Goal: Information Seeking & Learning: Learn about a topic

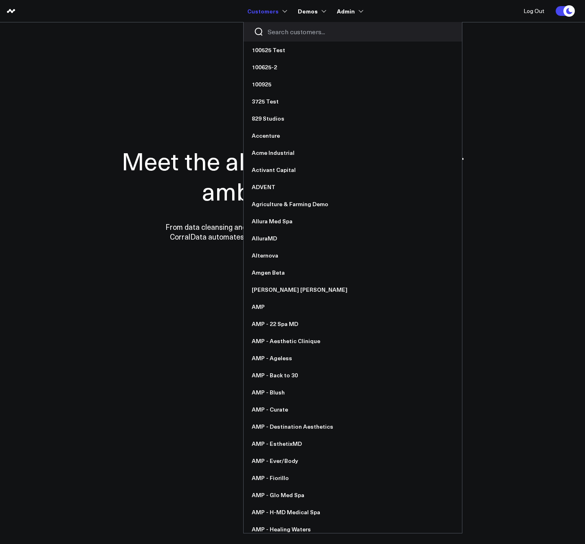
click at [277, 9] on link "Customers" at bounding box center [266, 11] width 38 height 15
click at [286, 34] on input "Search customers input" at bounding box center [360, 31] width 184 height 9
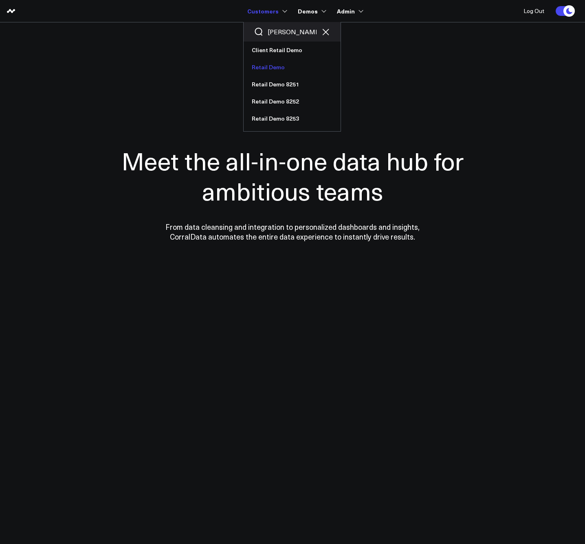
type input "reta"
click at [277, 65] on link "Retail Demo" at bounding box center [292, 67] width 97 height 17
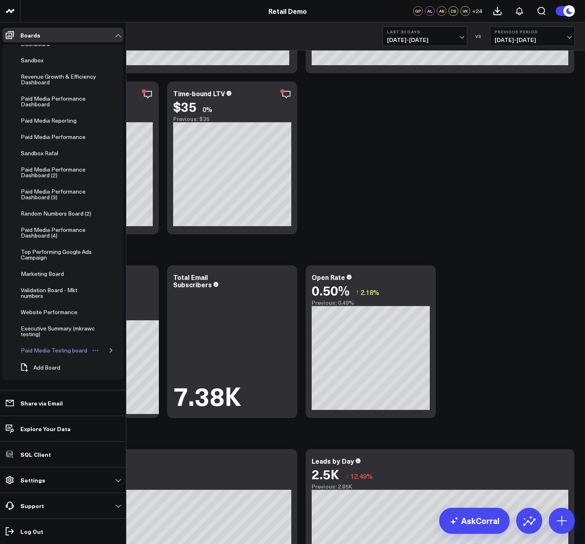
scroll to position [346, 0]
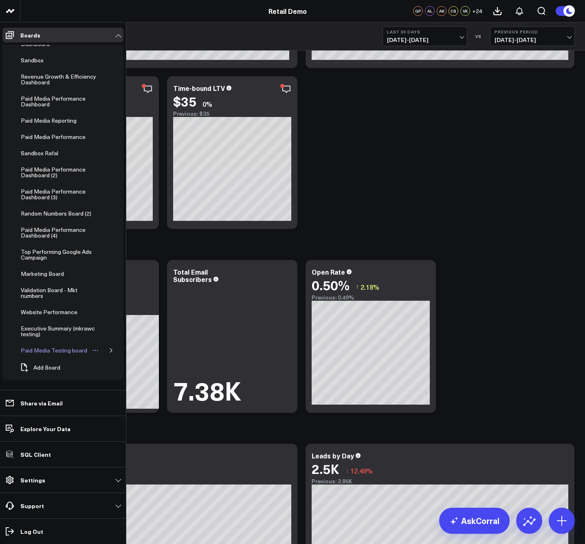
click at [63, 353] on div "Paid Media Testing board" at bounding box center [54, 351] width 71 height 10
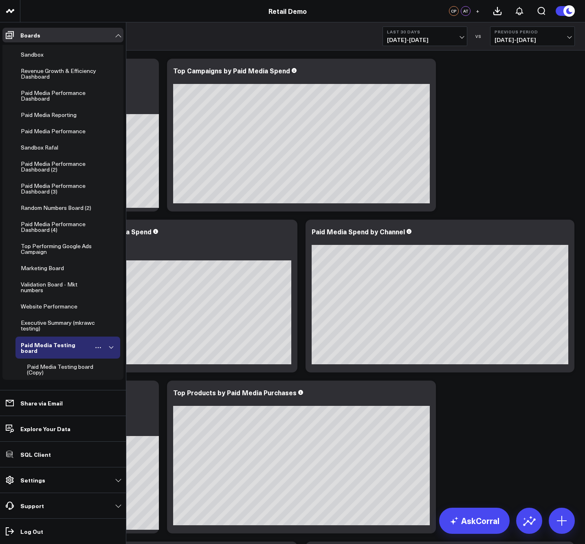
click at [109, 350] on icon "button" at bounding box center [111, 347] width 5 height 5
click at [97, 349] on icon "Open board menu" at bounding box center [98, 348] width 7 height 7
drag, startPoint x: 109, startPoint y: 358, endPoint x: 97, endPoint y: 356, distance: 11.9
click at [109, 358] on icon at bounding box center [110, 358] width 7 height 7
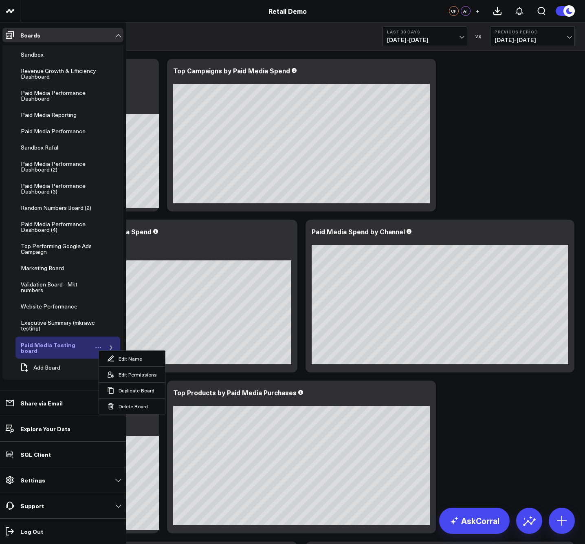
scroll to position [433, 0]
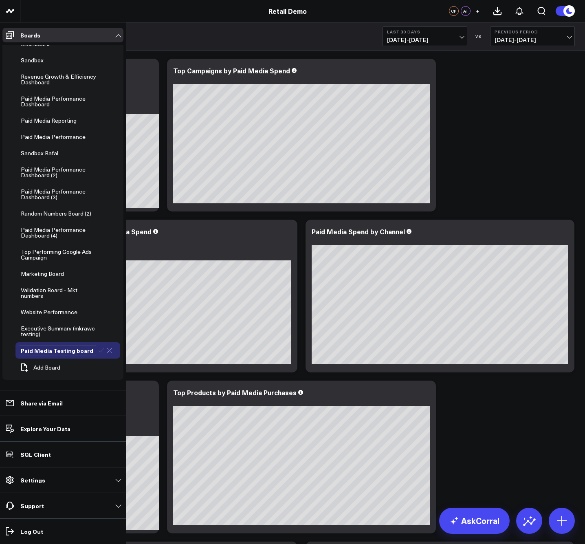
click at [65, 350] on div "Paid Media Testing board" at bounding box center [57, 351] width 77 height 10
click at [98, 351] on icon at bounding box center [101, 350] width 7 height 7
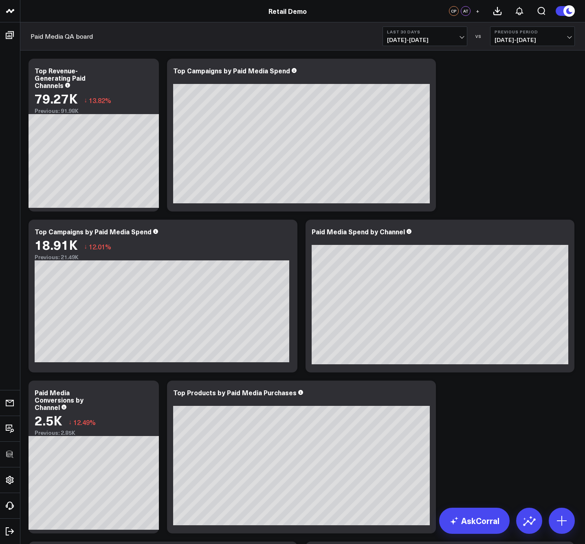
click at [455, 41] on span "09/13/25 - 10/12/25" at bounding box center [425, 40] width 76 height 7
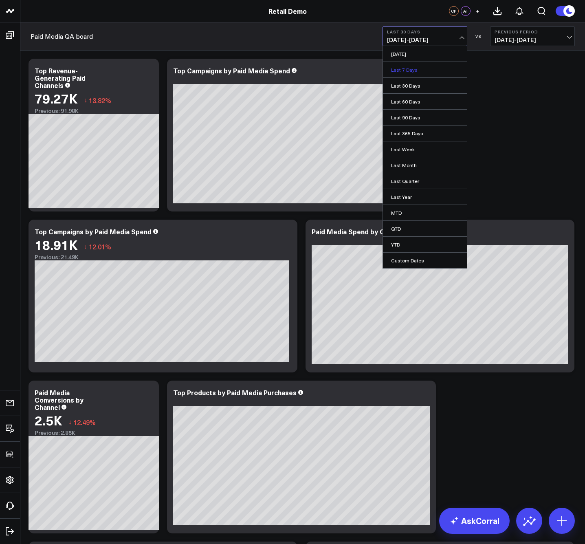
click at [405, 74] on link "Last 7 Days" at bounding box center [425, 69] width 84 height 15
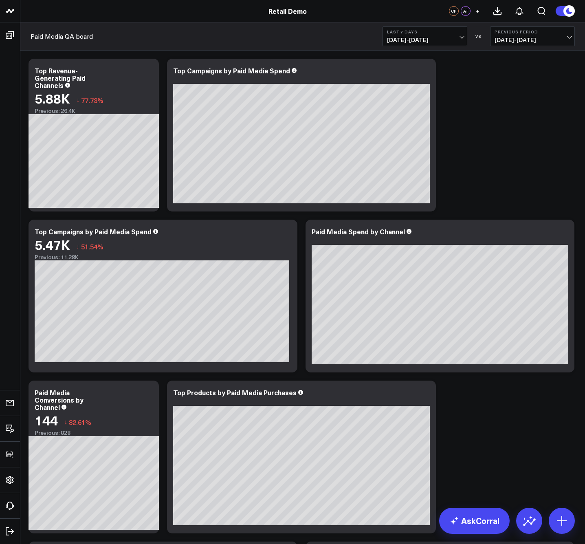
click at [543, 43] on span "09/29/25 - 10/05/25" at bounding box center [533, 40] width 76 height 7
click at [512, 71] on link "MoM" at bounding box center [533, 69] width 84 height 15
click at [223, 71] on div "Top Campaigns by Paid Media Spend" at bounding box center [235, 70] width 124 height 9
click at [223, 71] on div "Top Campaigns by Paid Media Spend" at bounding box center [232, 70] width 119 height 9
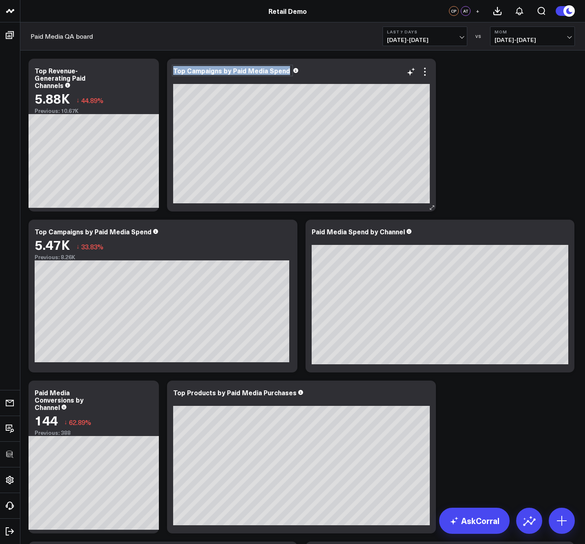
click at [223, 71] on div "Top Campaigns by Paid Media Spend" at bounding box center [232, 70] width 119 height 9
copy div "Top Campaigns by Paid Media Spend"
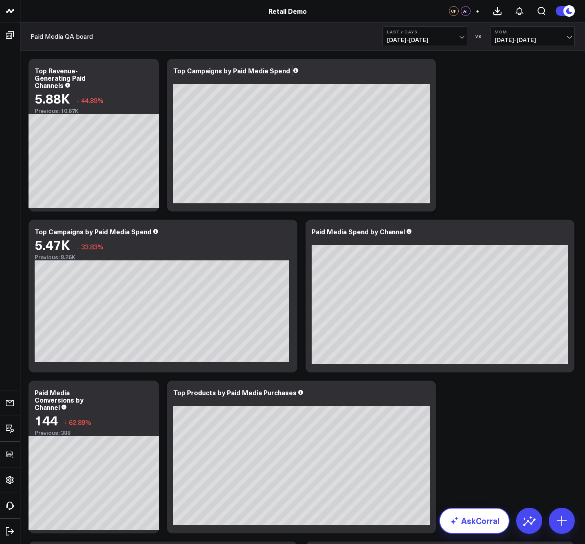
click at [480, 524] on link "AskCorral" at bounding box center [474, 521] width 71 height 26
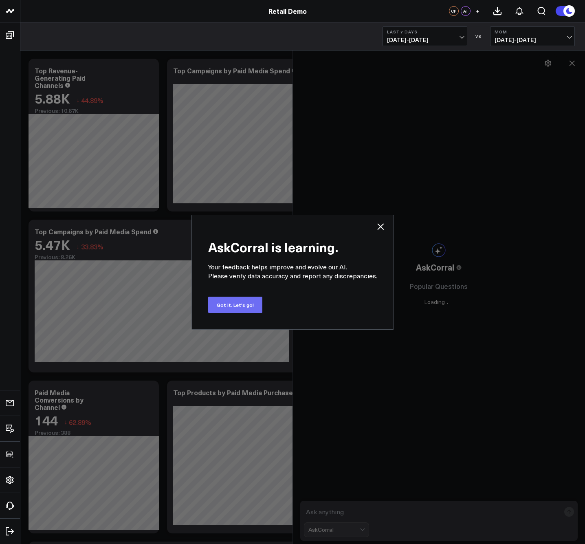
click at [234, 312] on button "Got it. Let's go!" at bounding box center [235, 305] width 54 height 16
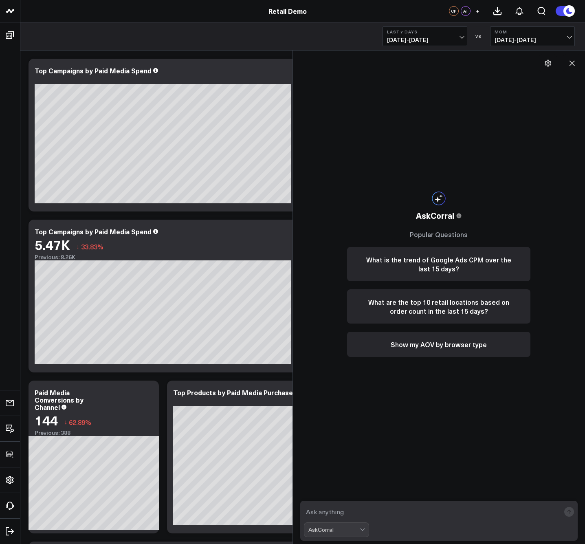
scroll to position [11, 0]
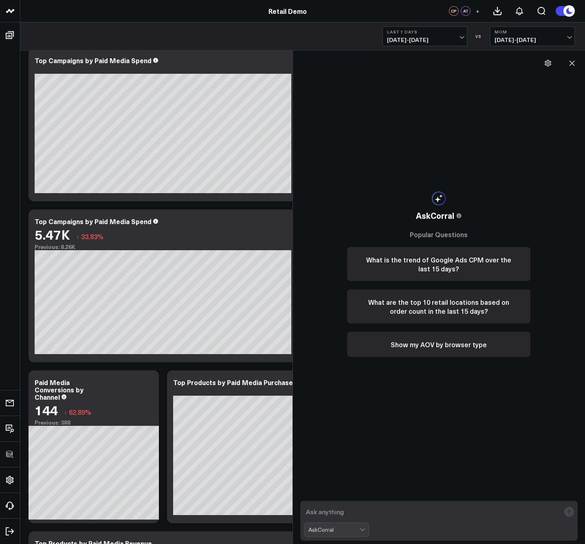
click at [392, 509] on textarea at bounding box center [432, 512] width 257 height 15
paste textarea "Top Campaigns by Paid Media Spend"
type textarea "what's my Top Campaigns by Paid Media Spend"
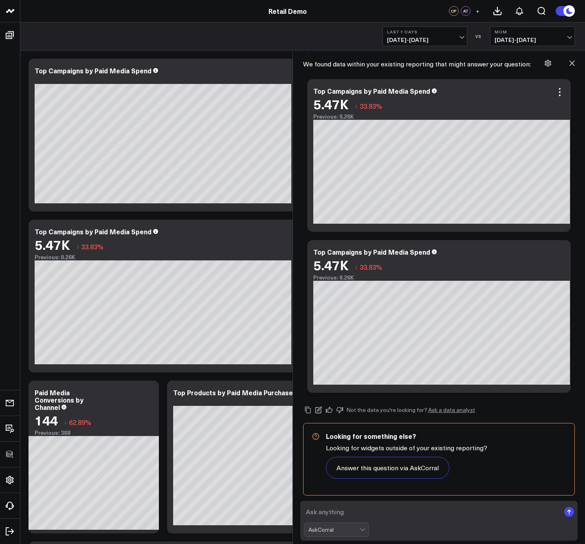
scroll to position [0, 0]
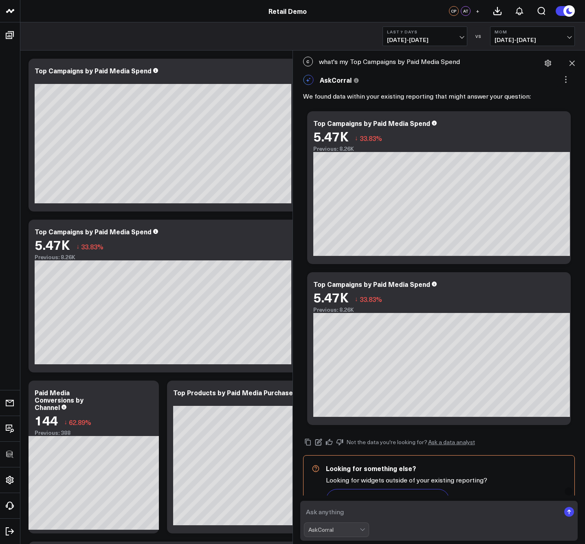
click at [457, 66] on div "C what's my Top Campaigns by Paid Media Spend" at bounding box center [439, 62] width 285 height 18
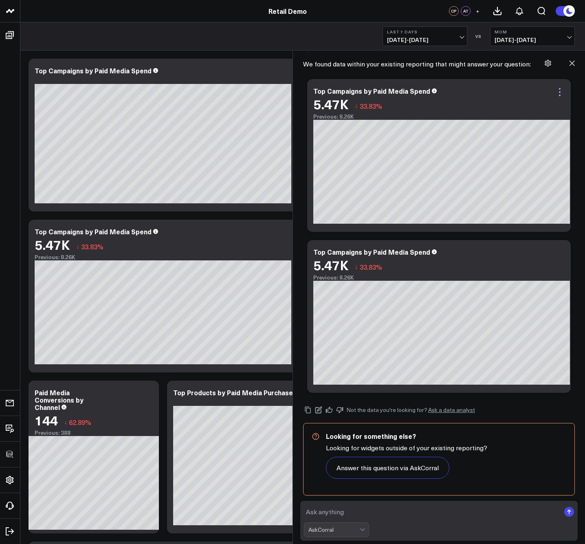
click at [558, 95] on icon at bounding box center [560, 92] width 10 height 10
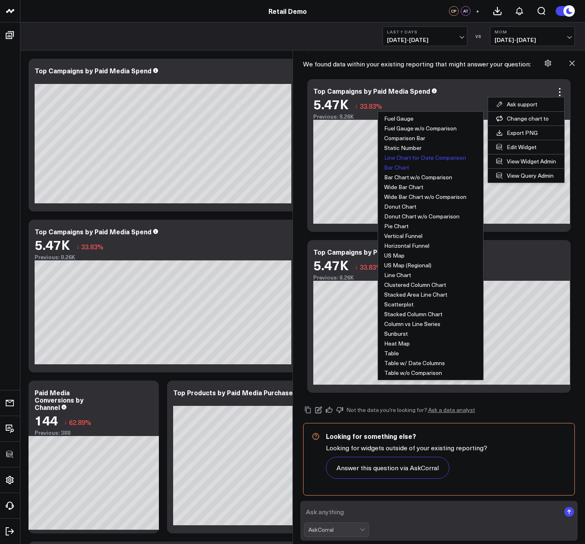
click at [391, 169] on button "Bar Chart" at bounding box center [430, 168] width 105 height 10
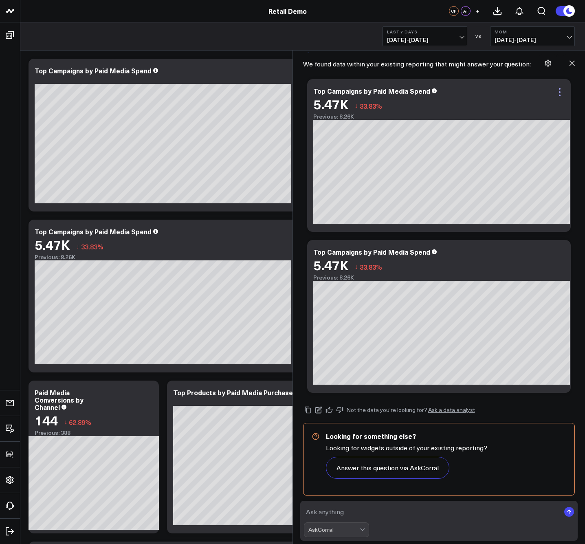
click at [558, 93] on icon at bounding box center [560, 92] width 10 height 10
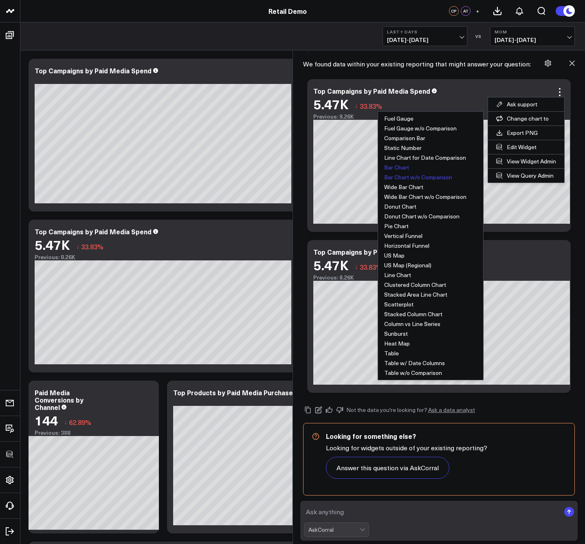
click at [416, 174] on button "Bar Chart w/o Comparison" at bounding box center [430, 177] width 105 height 10
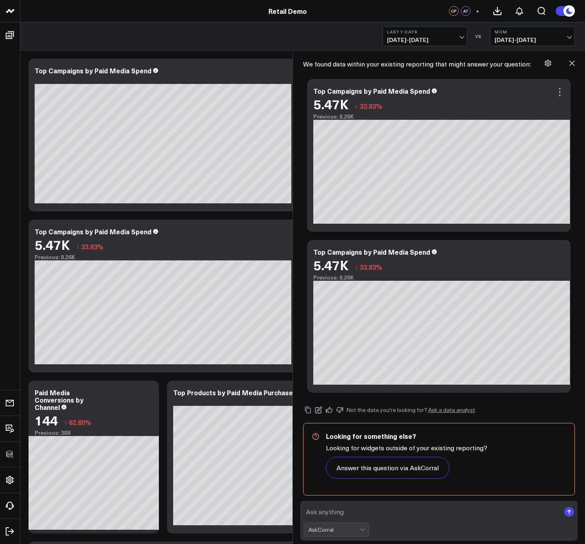
click at [556, 93] on icon at bounding box center [560, 92] width 10 height 10
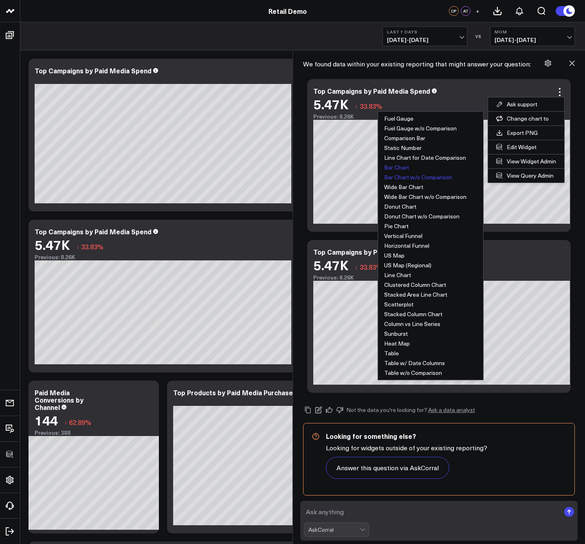
click at [411, 177] on button "Bar Chart w/o Comparison" at bounding box center [430, 177] width 105 height 10
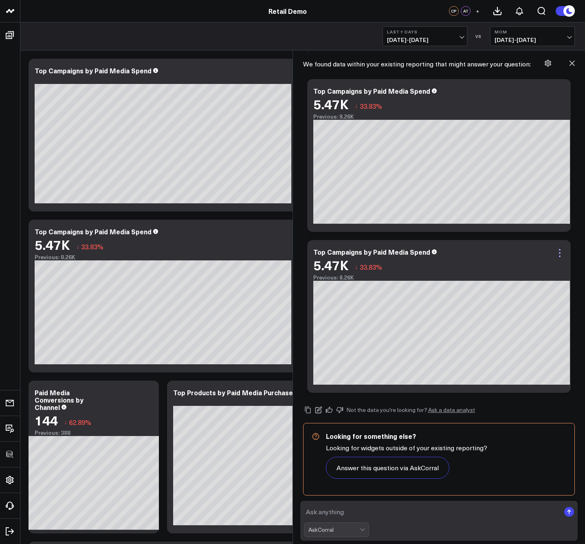
click at [555, 253] on icon at bounding box center [560, 253] width 10 height 10
click at [336, 235] on div "Ask support Change chart to Fuel Gauge Fuel Gauge w/o Comparison Comparison Bar…" at bounding box center [439, 236] width 272 height 322
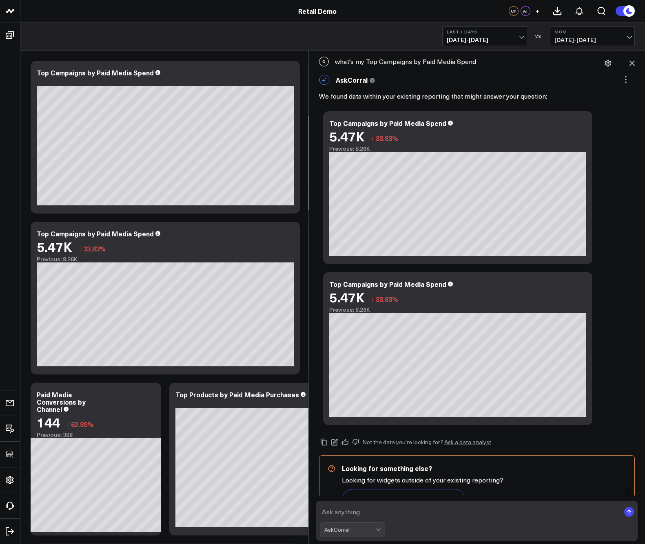
click at [395, 515] on textarea at bounding box center [470, 512] width 300 height 15
click at [581, 123] on icon at bounding box center [581, 124] width 10 height 10
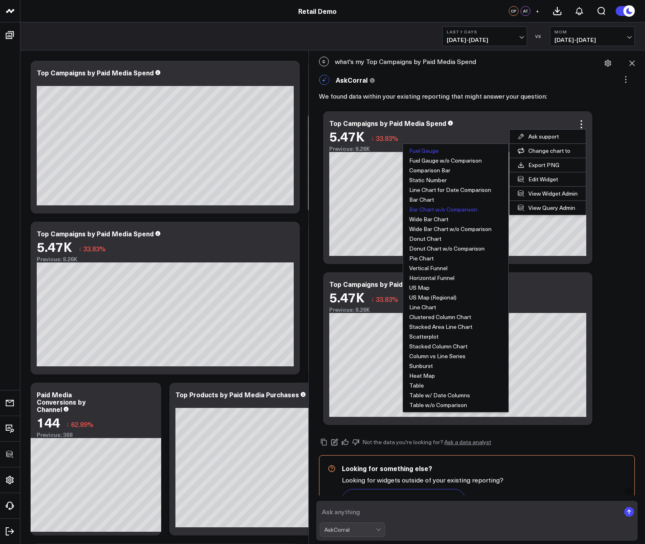
click at [485, 150] on button "Fuel Gauge" at bounding box center [455, 151] width 105 height 10
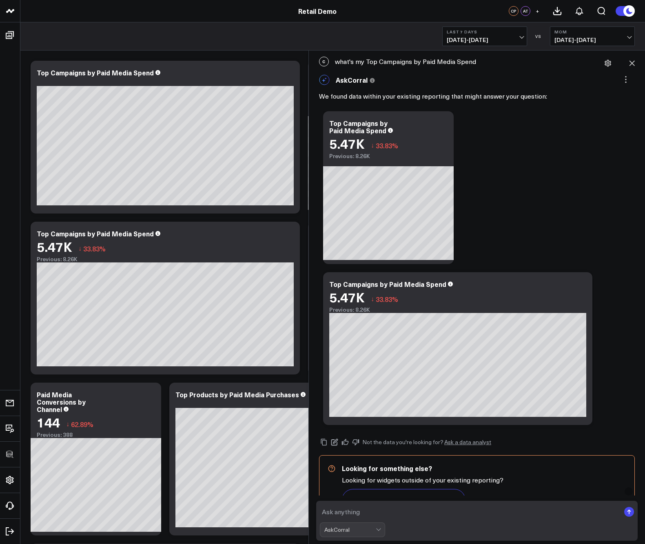
click at [387, 516] on textarea at bounding box center [470, 512] width 300 height 15
paste textarea "Create a bar chart of revenue by day for the last week."
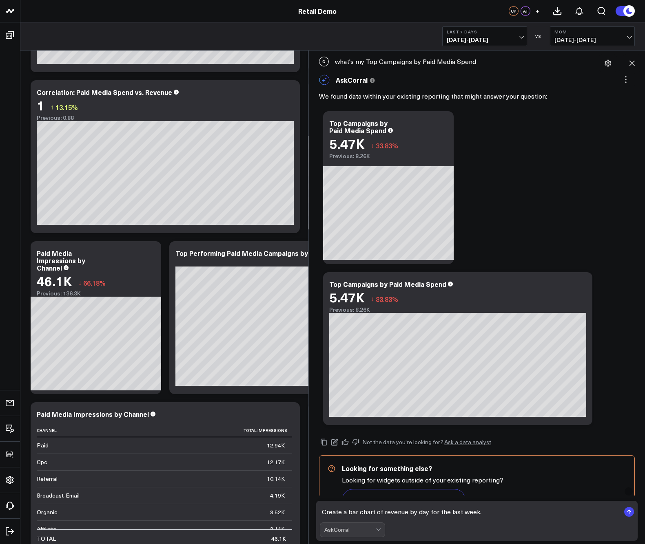
scroll to position [8, 0]
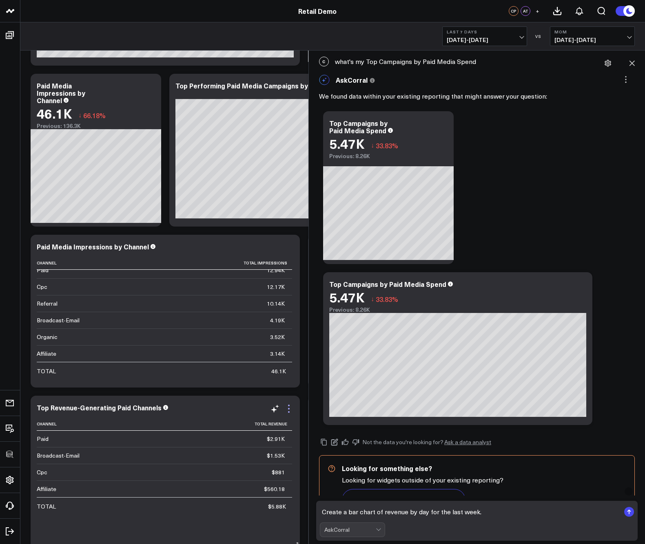
type textarea "Create a bar chart of revenue by day for the last week."
click at [291, 409] on icon at bounding box center [289, 409] width 10 height 10
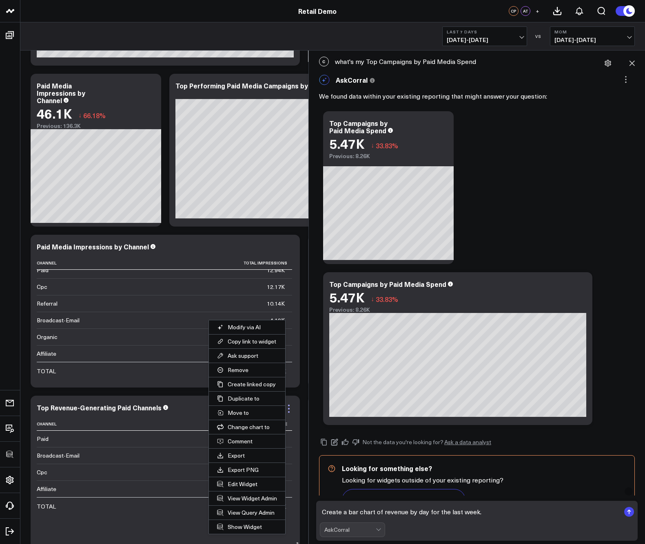
click at [291, 409] on icon at bounding box center [289, 409] width 10 height 10
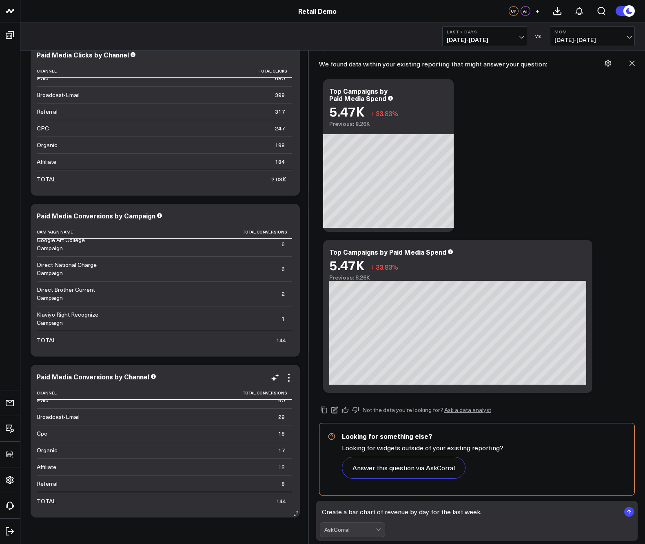
scroll to position [1333, 0]
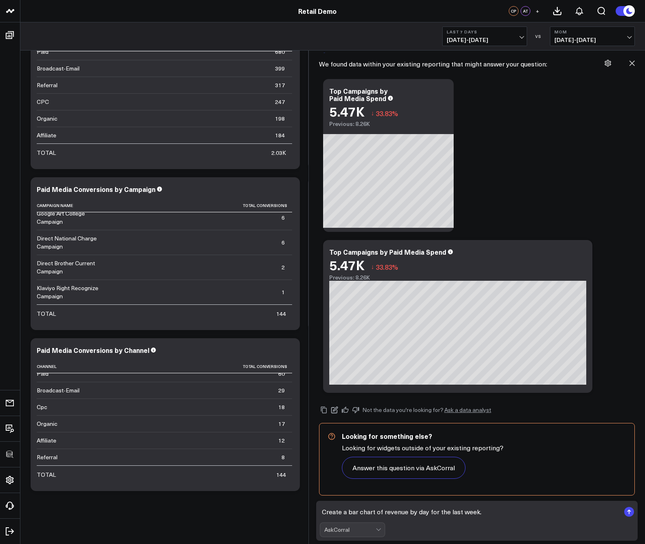
click at [362, 510] on textarea "Create a bar chart of revenue by day for the last week." at bounding box center [470, 512] width 300 height 15
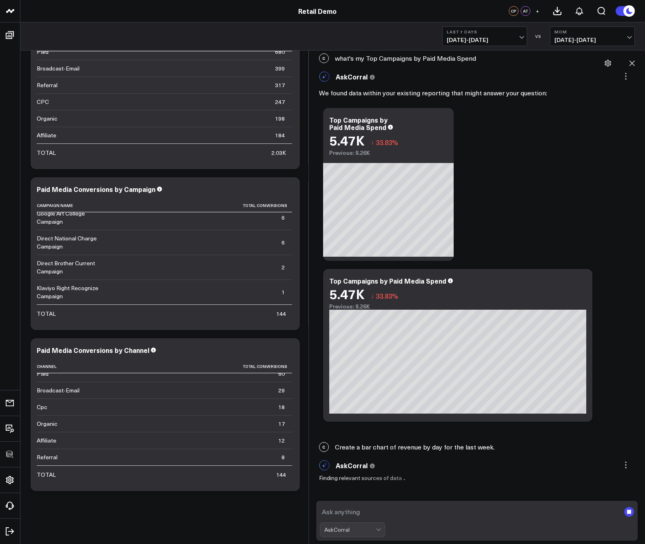
scroll to position [3, 0]
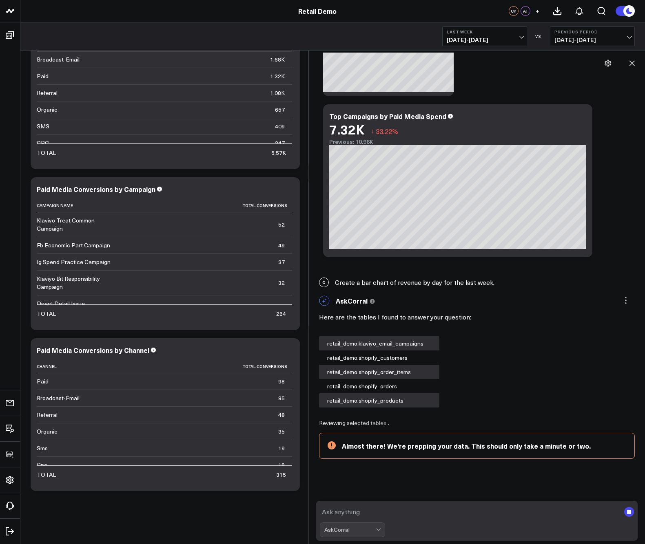
scroll to position [175, 0]
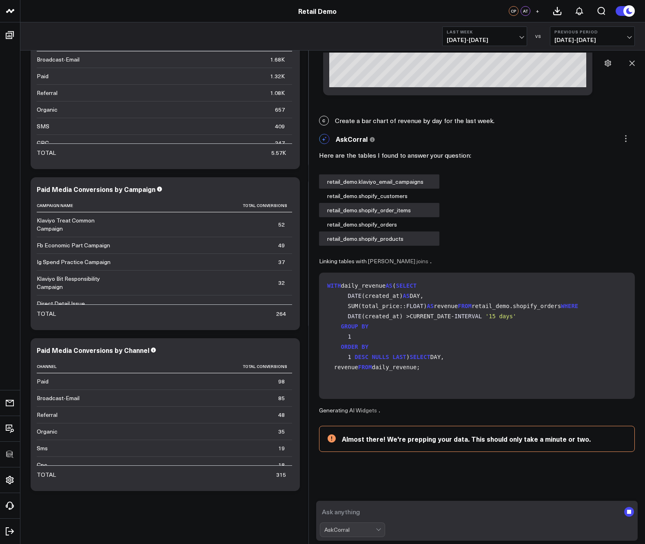
click at [351, 532] on div "AskCorral" at bounding box center [352, 530] width 65 height 15
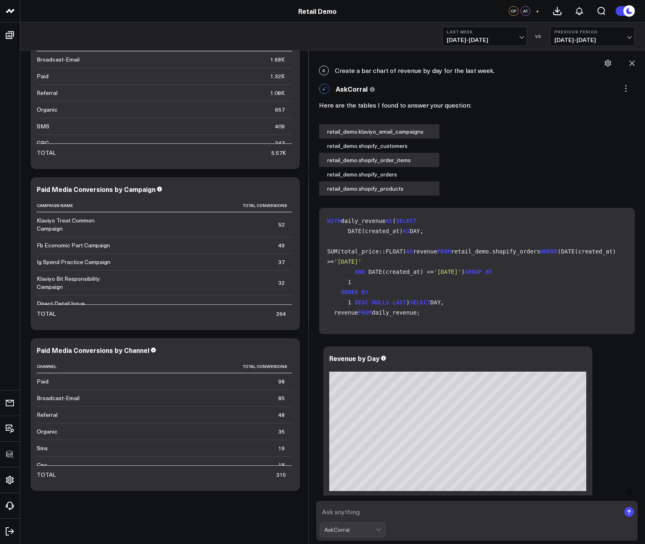
scroll to position [648, 0]
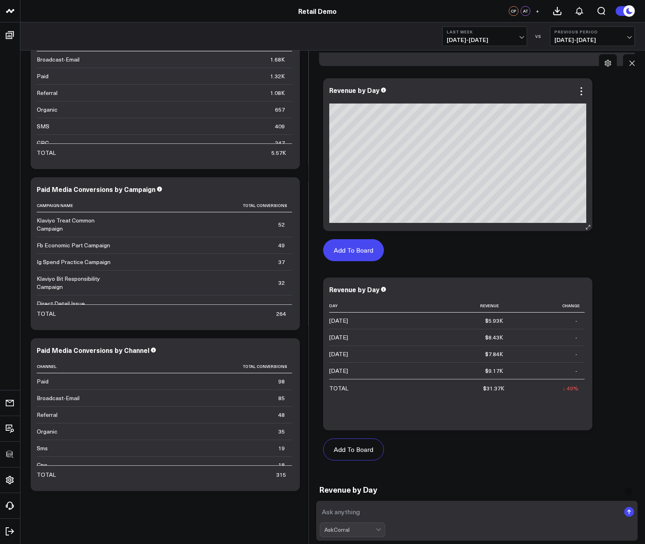
click at [352, 252] on button "Add To Board" at bounding box center [353, 250] width 61 height 22
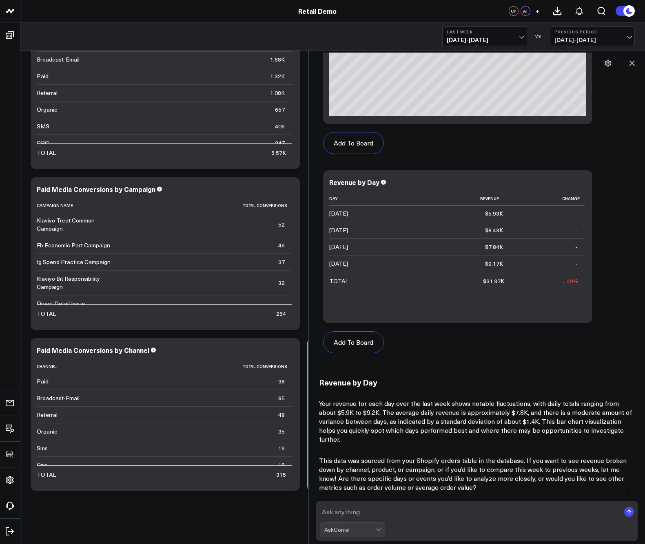
scroll to position [847, 0]
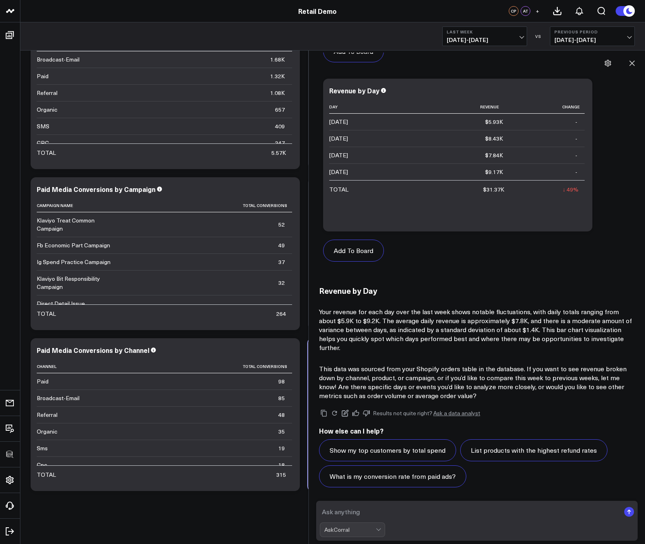
click at [357, 510] on textarea at bounding box center [470, 512] width 300 height 15
paste textarea "Show a table of top products by revenue for the last 7 days"
click at [334, 510] on textarea "Show a table of top products by revenue for the last 7 days" at bounding box center [470, 512] width 300 height 15
type textarea "create a table of top products by revenue for the last 7 days"
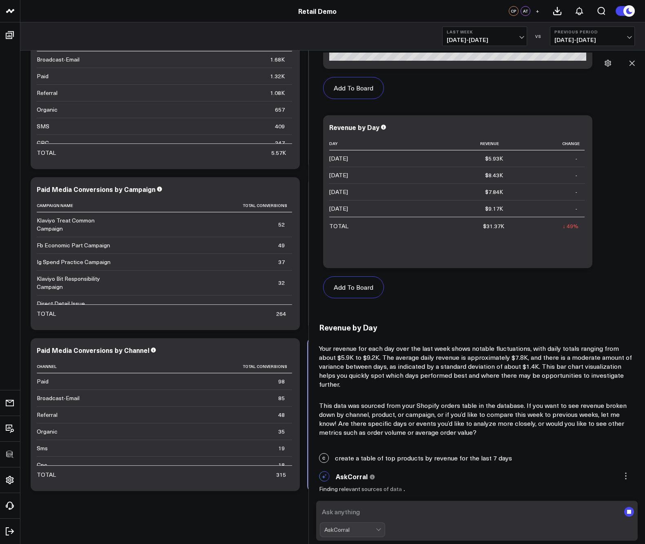
scroll to position [811, 0]
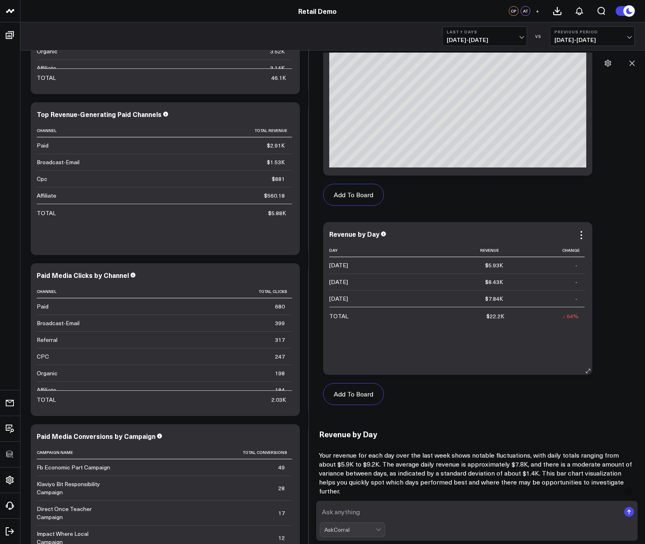
scroll to position [662, 0]
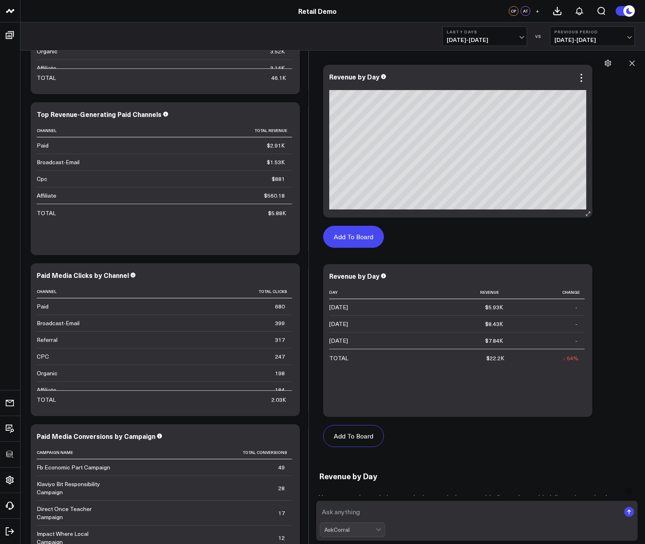
click at [363, 235] on button "Add To Board" at bounding box center [353, 237] width 61 height 22
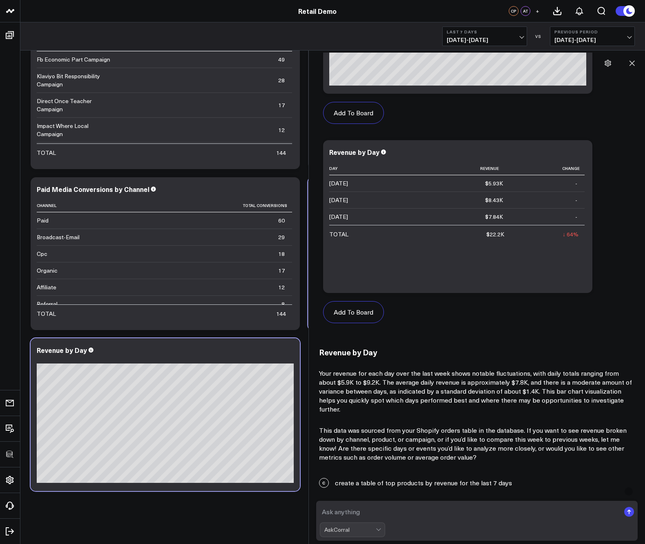
scroll to position [780, 0]
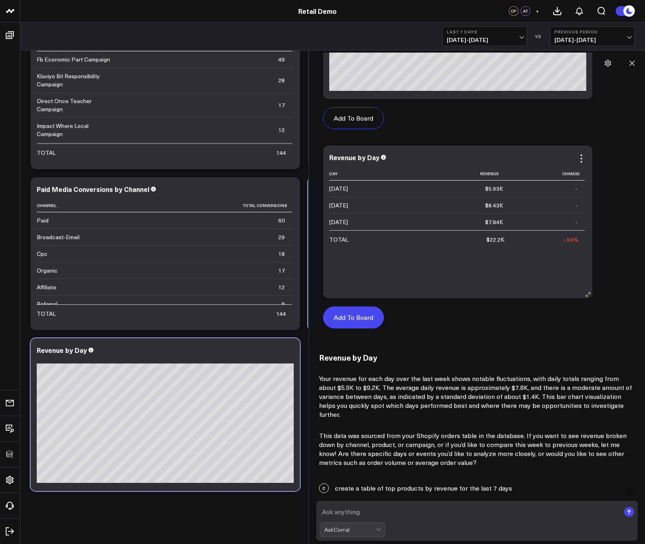
click at [373, 323] on button "Add To Board" at bounding box center [353, 318] width 61 height 22
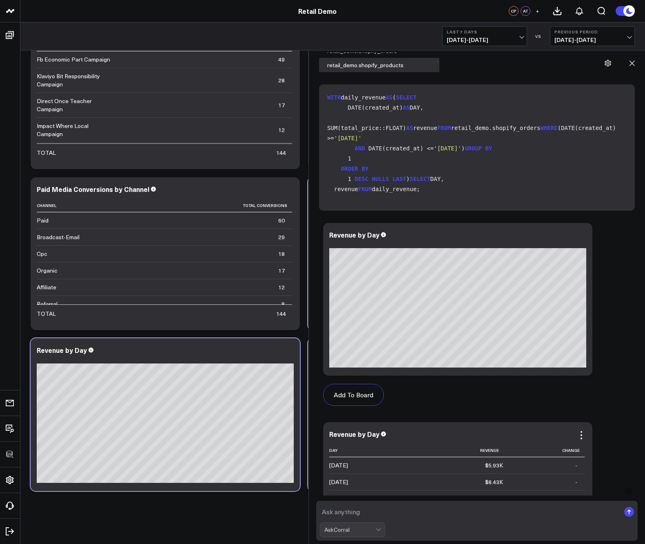
scroll to position [376, 0]
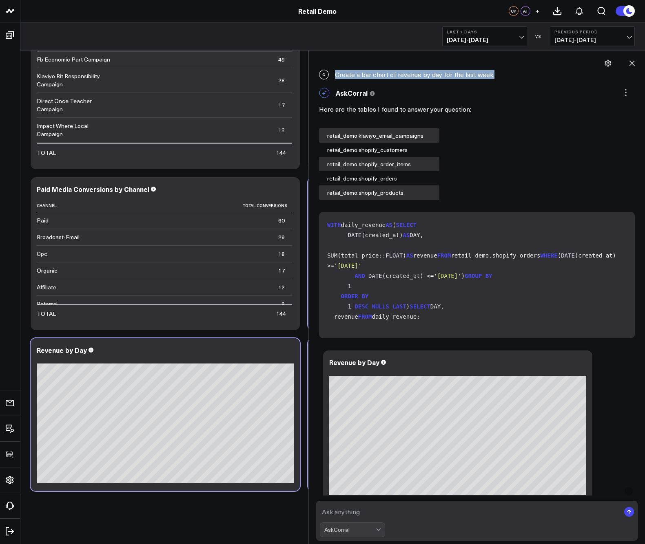
drag, startPoint x: 335, startPoint y: 76, endPoint x: 489, endPoint y: 75, distance: 154.1
click at [489, 75] on div "C Create a bar chart of revenue by day for the last week." at bounding box center [477, 75] width 328 height 18
copy div "Create a bar chart of revenue by day for the last week."
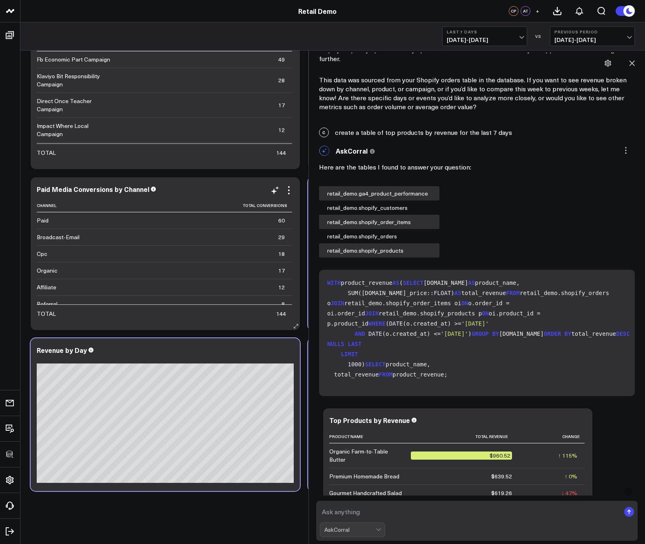
scroll to position [8, 0]
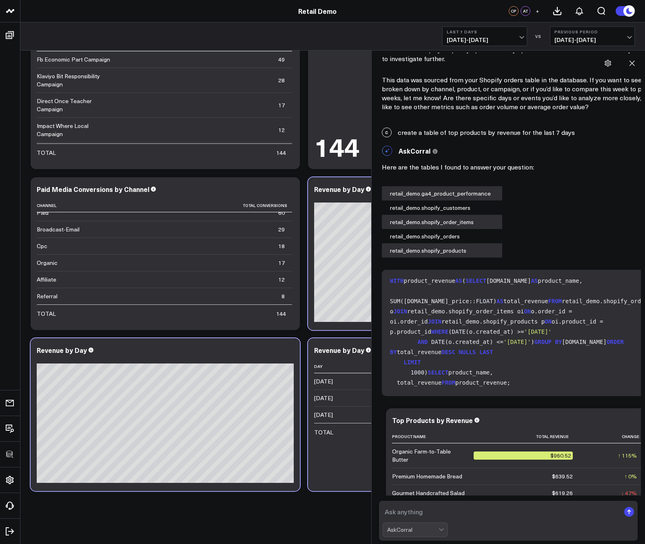
click at [343, 359] on div "Revenue by Day Day Revenue Change 2025-10-08 $5.93K - 2025-10-07 $8.43K - 2025-…" at bounding box center [442, 415] width 257 height 137
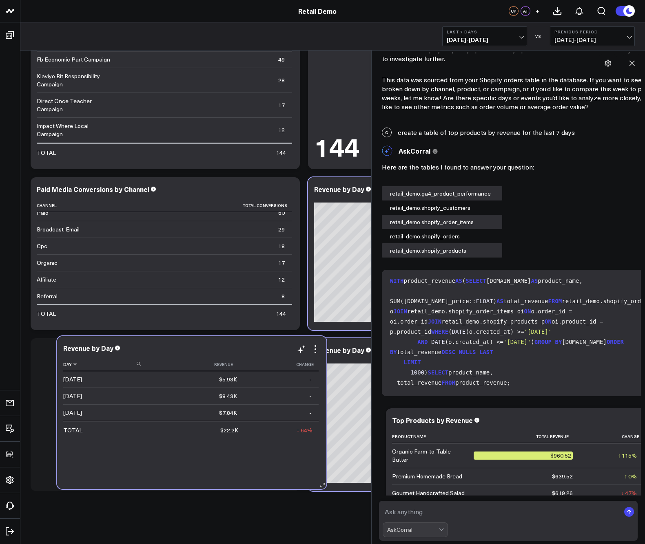
drag, startPoint x: 345, startPoint y: 365, endPoint x: 95, endPoint y: 363, distance: 250.7
click at [95, 363] on th "Day" at bounding box center [104, 364] width 82 height 13
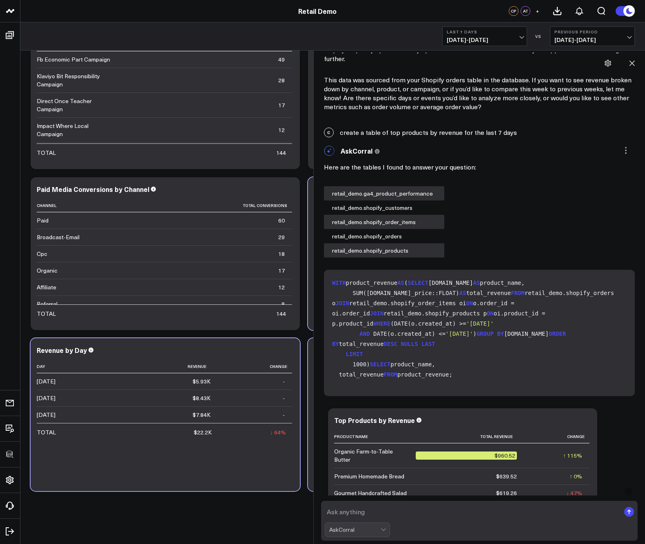
click at [492, 192] on div "Here are the tables I found to answer your question: retail_demo.ga4_product_pe…" at bounding box center [479, 208] width 311 height 97
click at [71, 353] on div "Revenue by Day" at bounding box center [65, 350] width 57 height 9
click at [71, 353] on div "Revenue by Day" at bounding box center [63, 350] width 52 height 9
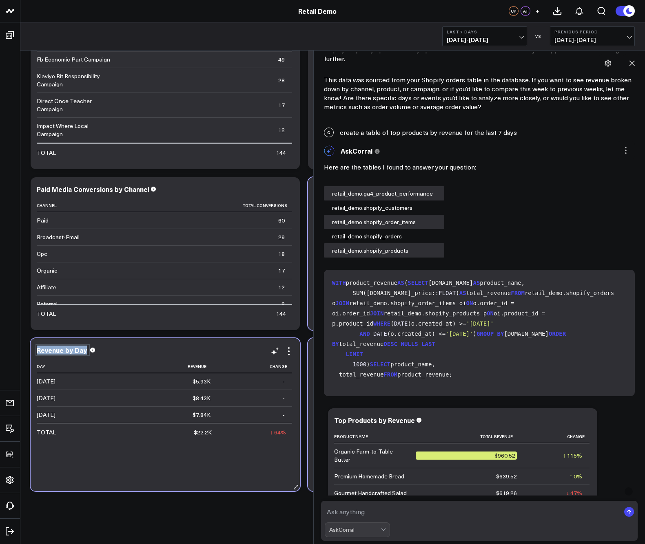
copy div "Revenue by Day"
click at [370, 512] on textarea at bounding box center [472, 512] width 295 height 15
click at [371, 532] on div "AskCorral" at bounding box center [354, 530] width 51 height 7
click at [402, 508] on textarea at bounding box center [472, 512] width 295 height 15
paste textarea "Revenue by Day"
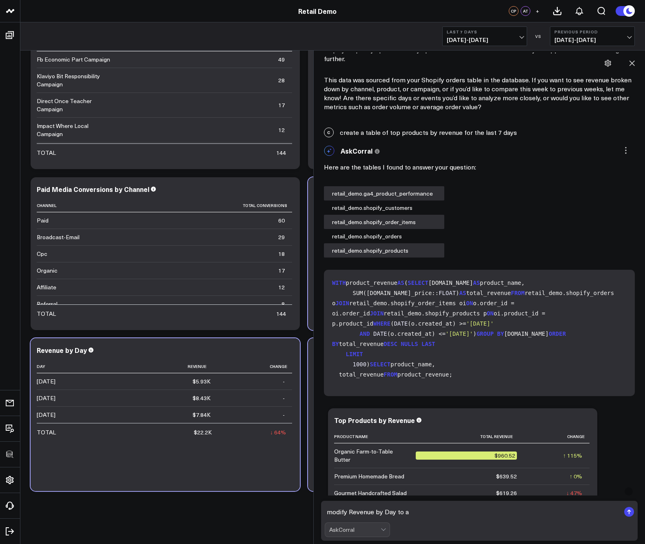
type textarea "modify Revenue by Day to a"
click at [310, 241] on div "Revenue by Day" at bounding box center [442, 253] width 269 height 153
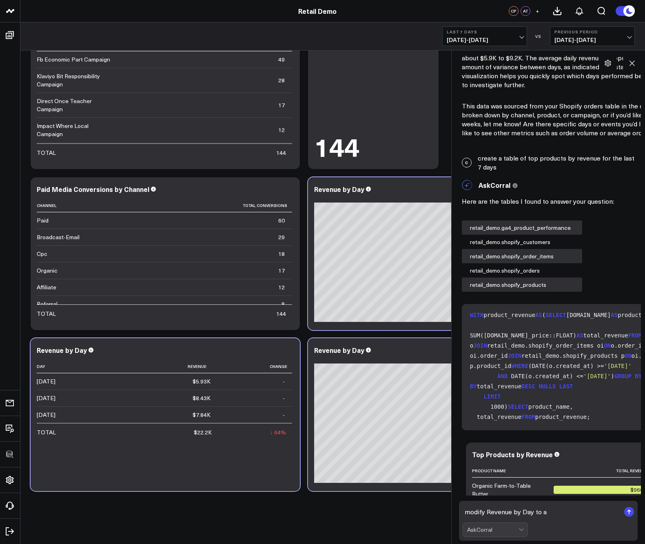
click at [402, 349] on div "Revenue by Day" at bounding box center [442, 350] width 257 height 7
click at [407, 348] on div "Revenue by Day" at bounding box center [442, 350] width 257 height 7
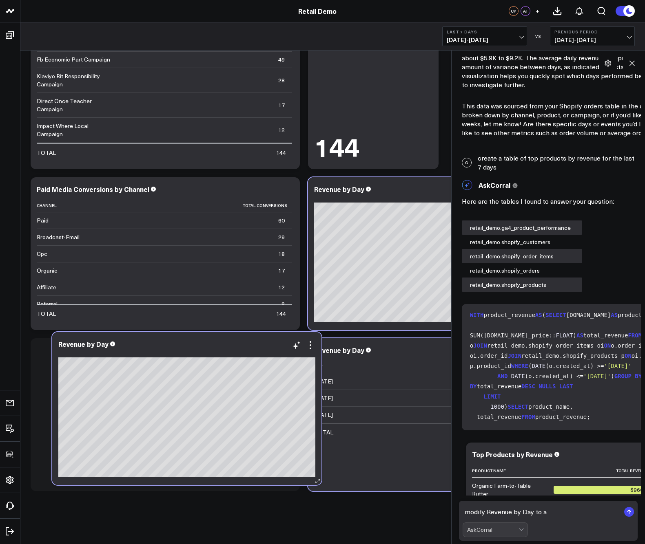
drag, startPoint x: 407, startPoint y: 348, endPoint x: 148, endPoint y: 342, distance: 259.4
click at [148, 342] on div "Revenue by Day" at bounding box center [186, 343] width 257 height 7
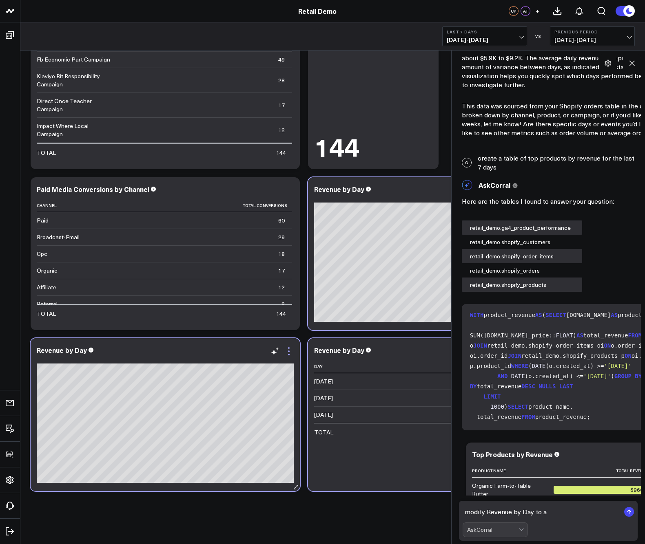
click at [287, 353] on icon at bounding box center [289, 352] width 10 height 10
click at [75, 351] on div "Revenue by Day" at bounding box center [65, 350] width 57 height 9
click at [72, 350] on div "Revenue by Day" at bounding box center [63, 350] width 52 height 9
click at [84, 351] on div "Revenue by Day" at bounding box center [63, 350] width 52 height 9
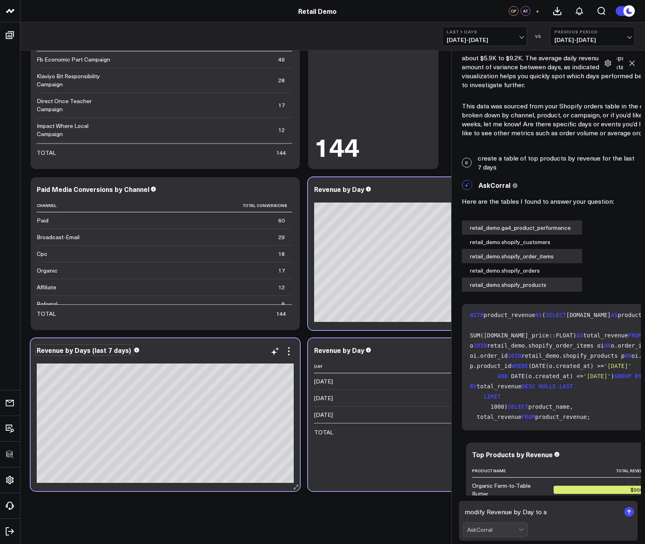
click at [109, 350] on div "Revenue by Days (last 7 days)" at bounding box center [85, 350] width 96 height 9
copy div "Revenue by Days (last 7 days)"
click at [519, 516] on textarea "modify Revenue by Day to a" at bounding box center [540, 512] width 157 height 15
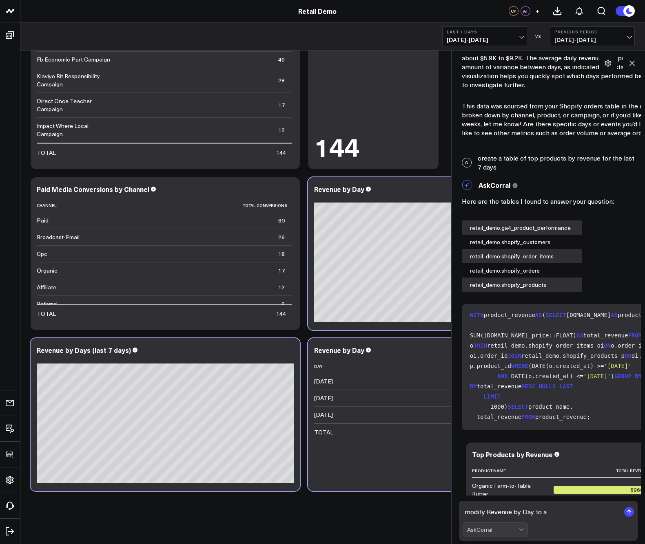
drag, startPoint x: 486, startPoint y: 512, endPoint x: 532, endPoint y: 511, distance: 45.3
click at [532, 511] on textarea "modify Revenue by Day to a" at bounding box center [540, 512] width 157 height 15
paste textarea "s (last 7 days)"
click at [585, 513] on textarea "modify Revenue by Days (last 7 days) to a" at bounding box center [540, 512] width 157 height 15
type textarea "modify Revenue by Days (last 7 days) to a line chart"
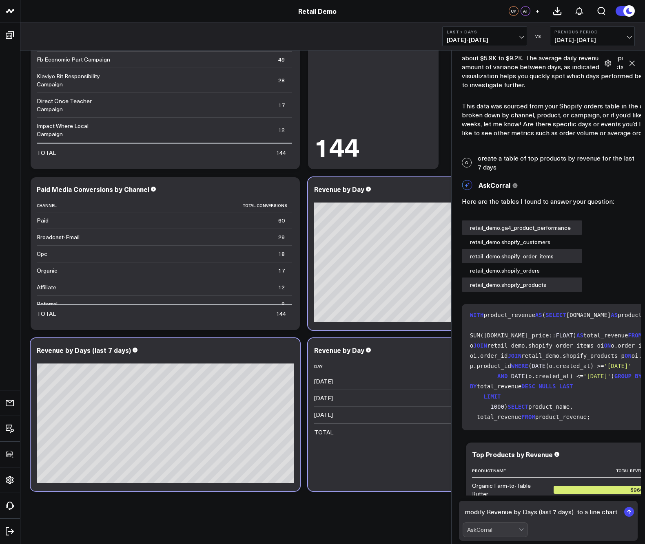
click at [585, 513] on rect "submit" at bounding box center [629, 512] width 10 height 10
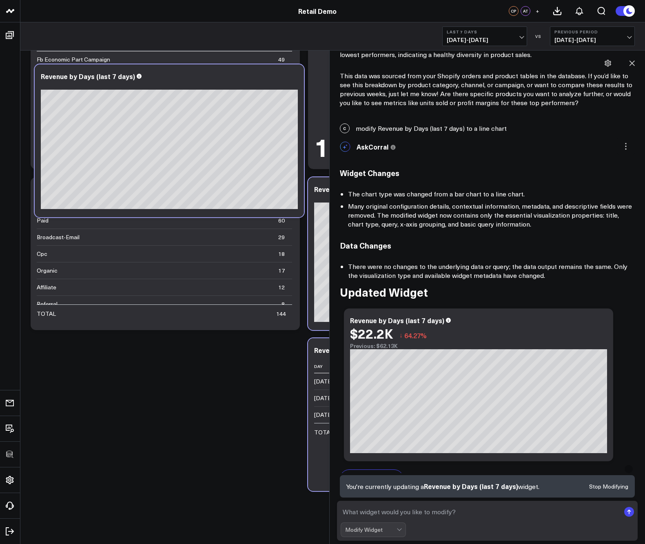
scroll to position [1781, 0]
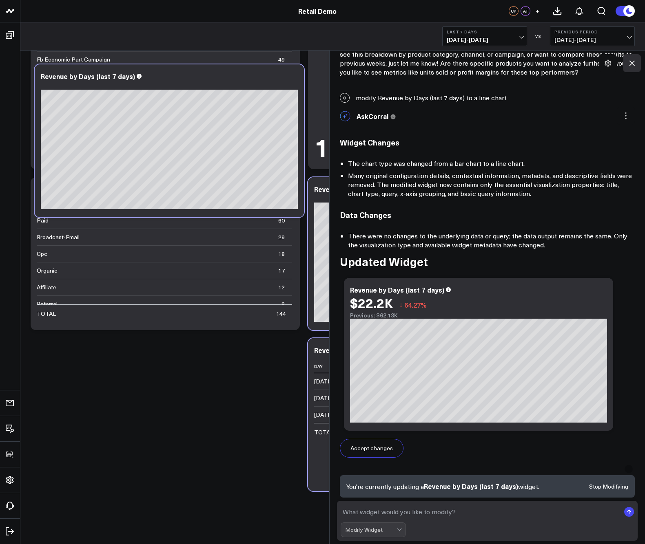
click at [585, 63] on icon at bounding box center [631, 63] width 8 height 8
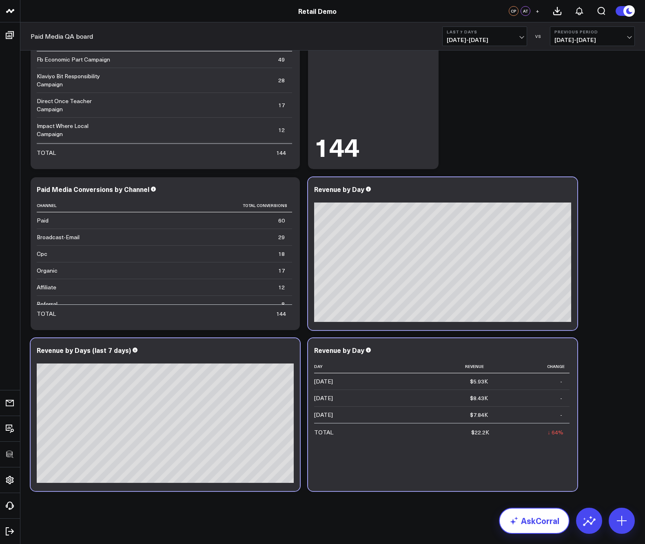
click at [542, 519] on link "AskCorral" at bounding box center [534, 521] width 71 height 26
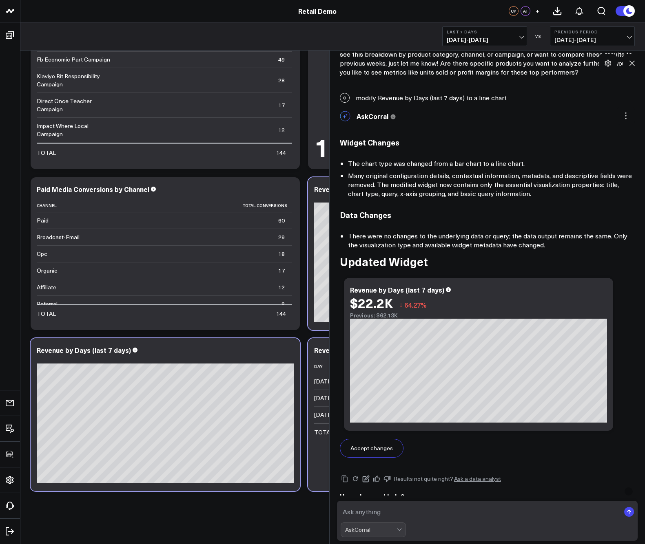
scroll to position [1798, 0]
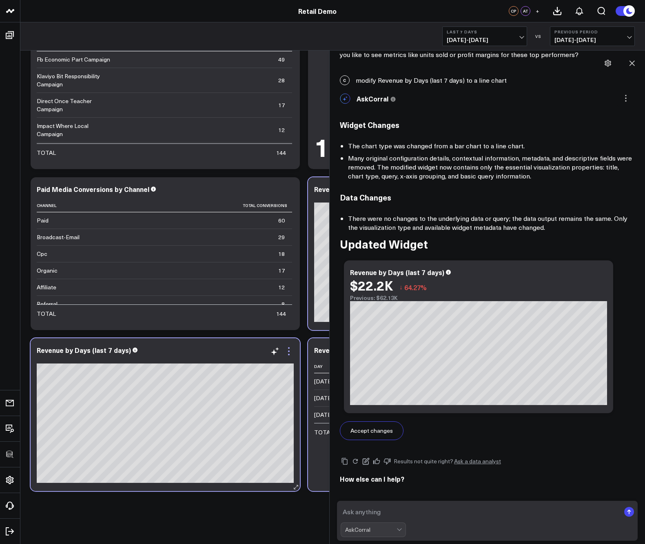
click at [288, 353] on icon at bounding box center [289, 352] width 10 height 10
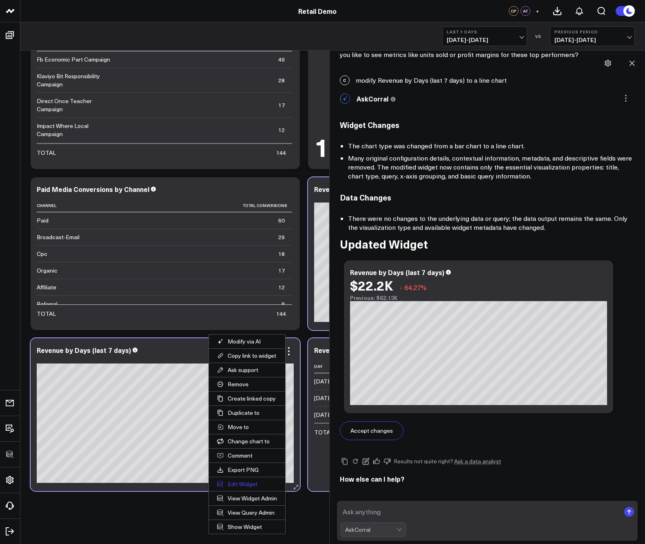
click at [234, 486] on button "Edit Widget" at bounding box center [247, 484] width 76 height 14
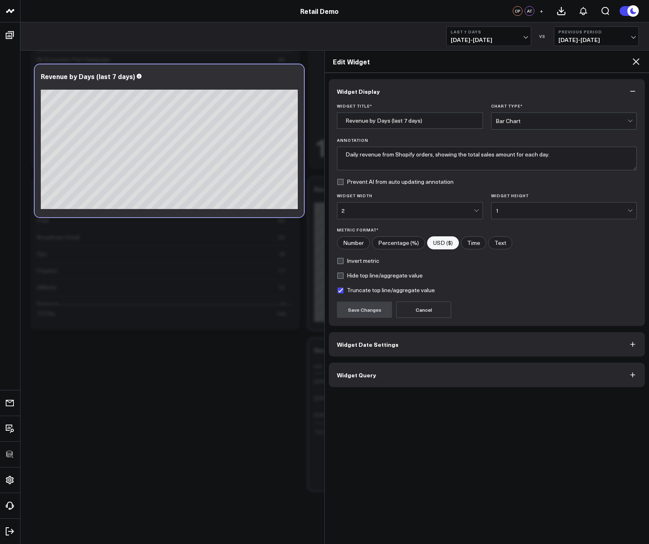
click at [342, 290] on label "Truncate top line/aggregate value" at bounding box center [386, 290] width 98 height 7
click at [342, 290] on input "Truncate top line/aggregate value" at bounding box center [340, 290] width 7 height 7
click at [360, 309] on button "Save Changes" at bounding box center [364, 310] width 55 height 16
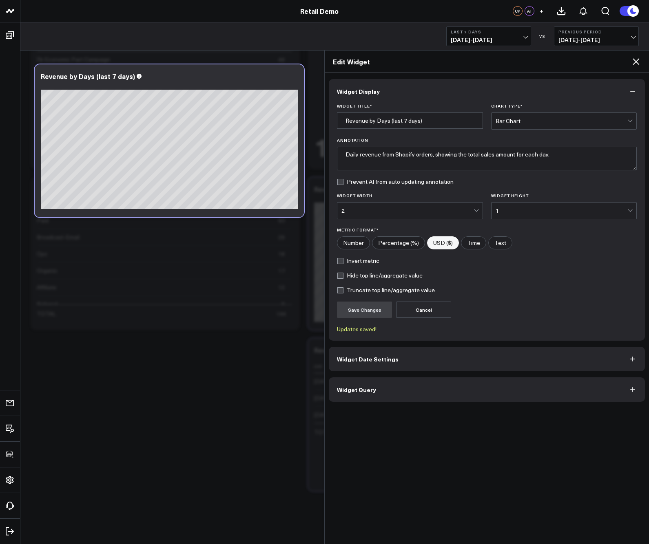
click at [340, 291] on label "Truncate top line/aggregate value" at bounding box center [386, 290] width 98 height 7
click at [340, 291] on input "Truncate top line/aggregate value" at bounding box center [340, 290] width 7 height 7
click at [370, 310] on button "Save Changes" at bounding box center [364, 310] width 55 height 16
click at [341, 292] on label "Truncate top line/aggregate value" at bounding box center [386, 290] width 98 height 7
click at [341, 292] on input "Truncate top line/aggregate value" at bounding box center [340, 290] width 7 height 7
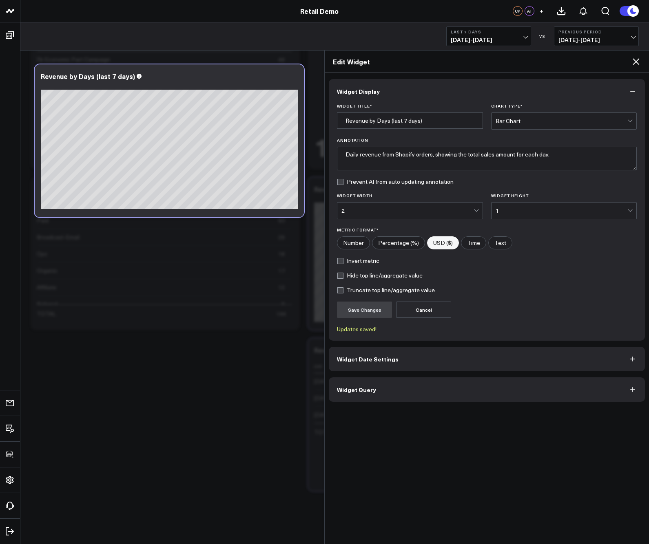
checkbox input "false"
click at [366, 308] on button "Save Changes" at bounding box center [364, 310] width 55 height 16
click at [585, 61] on icon at bounding box center [636, 62] width 10 height 10
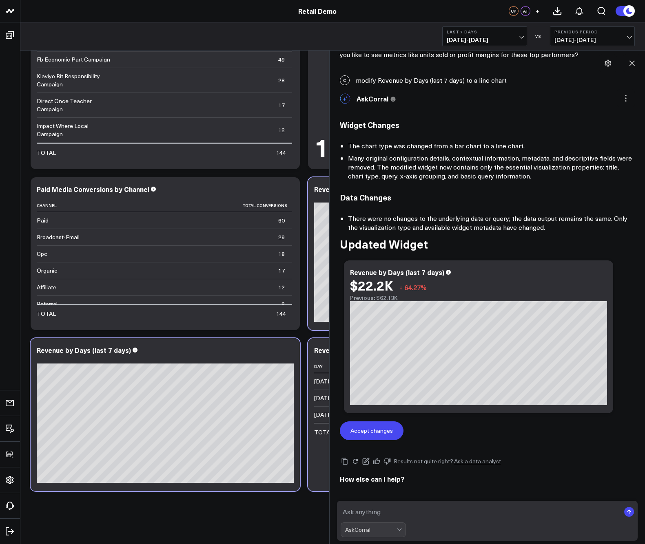
click at [369, 428] on div "Accept changes" at bounding box center [371, 431] width 42 height 6
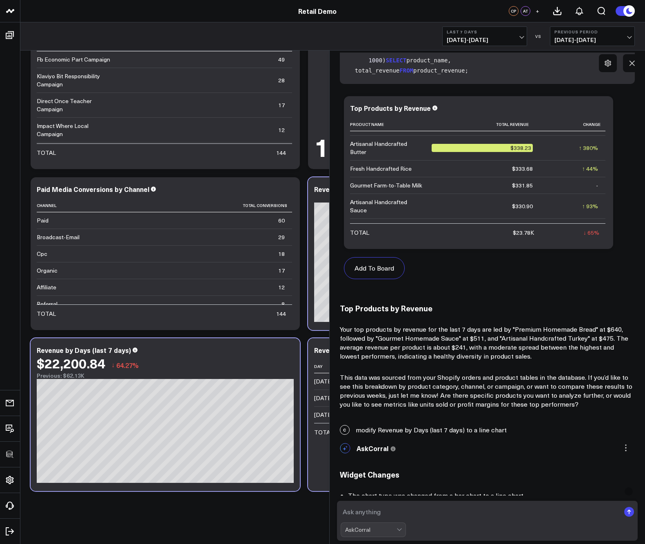
scroll to position [1487, 0]
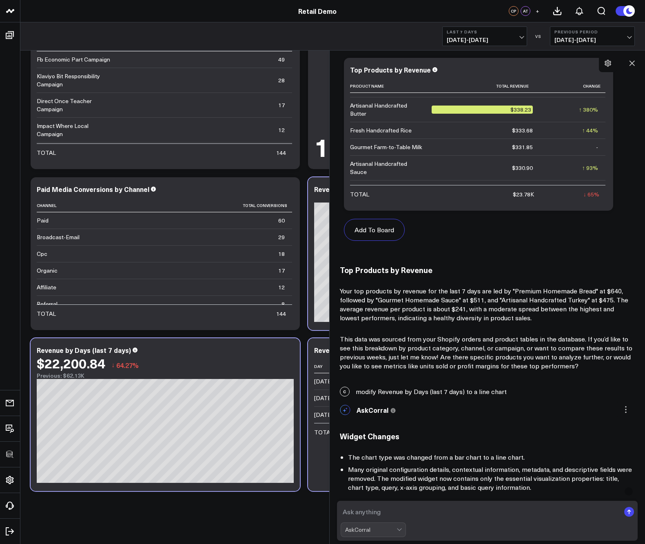
click at [585, 38] on span "09/29/25 - 10/05/25" at bounding box center [592, 40] width 76 height 7
click at [564, 85] on link "YoY" at bounding box center [592, 85] width 84 height 15
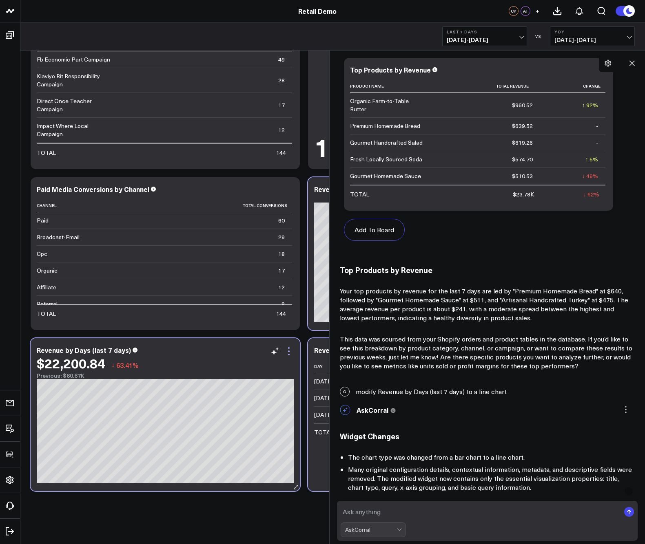
click at [289, 353] on icon at bounding box center [289, 352] width 10 height 10
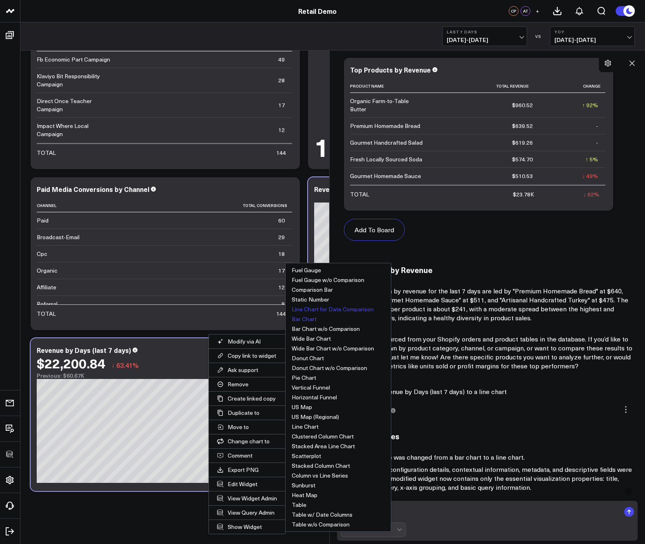
click at [300, 320] on button "Bar Chart" at bounding box center [337, 319] width 105 height 10
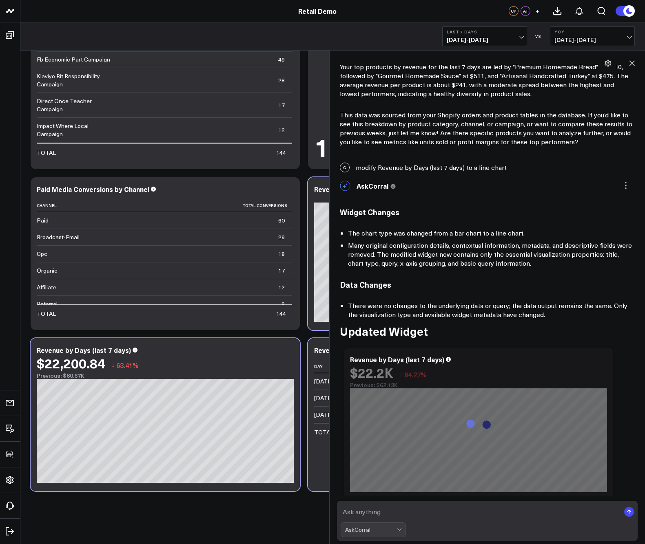
scroll to position [1767, 0]
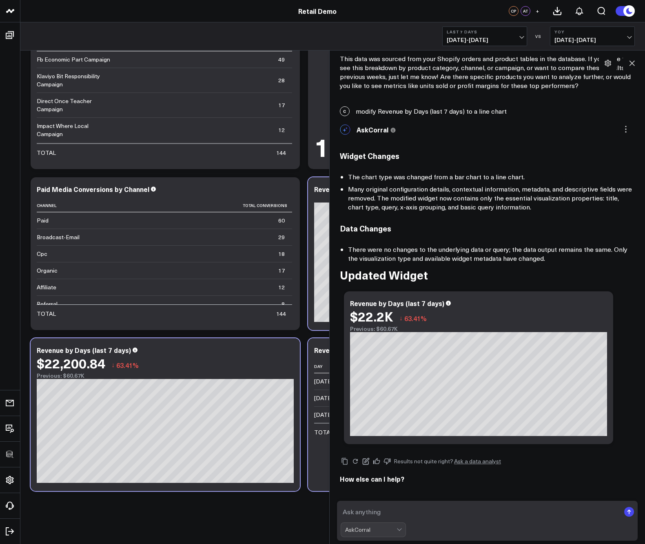
click at [397, 512] on textarea at bounding box center [479, 512] width 279 height 15
paste textarea "Revenue by Days (last 7 days)"
click at [381, 509] on textarea "Revenue by Days (last 7 days)" at bounding box center [479, 512] width 279 height 15
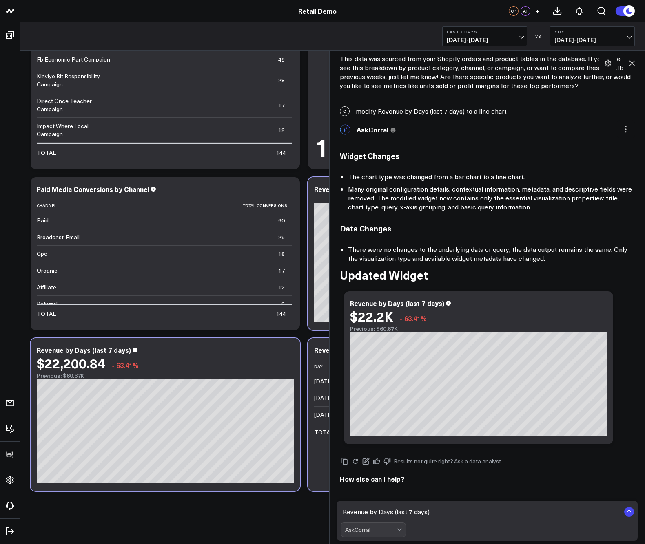
paste textarea "Create a bar chart of revenue by day for the last week"
type textarea "Create a bar chart of revenue by day for the last week"
click at [585, 512] on rect "submit" at bounding box center [629, 512] width 10 height 10
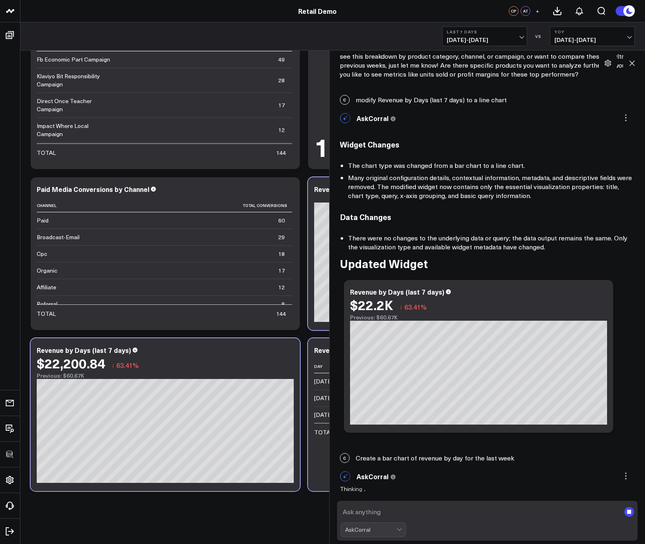
scroll to position [1852, 0]
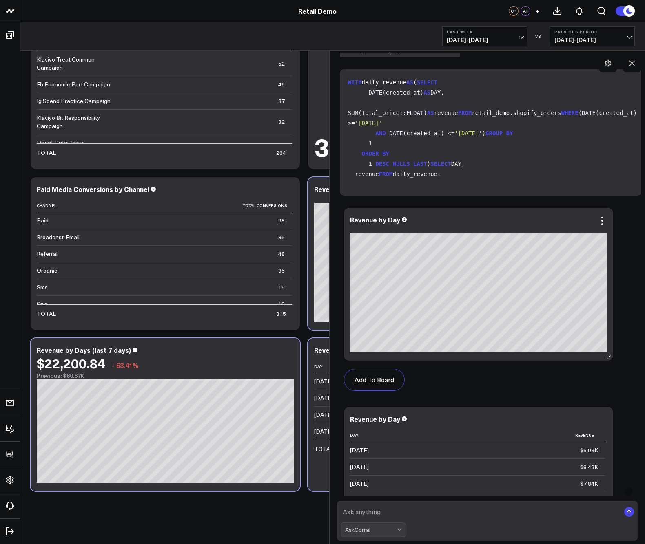
scroll to position [2287, 0]
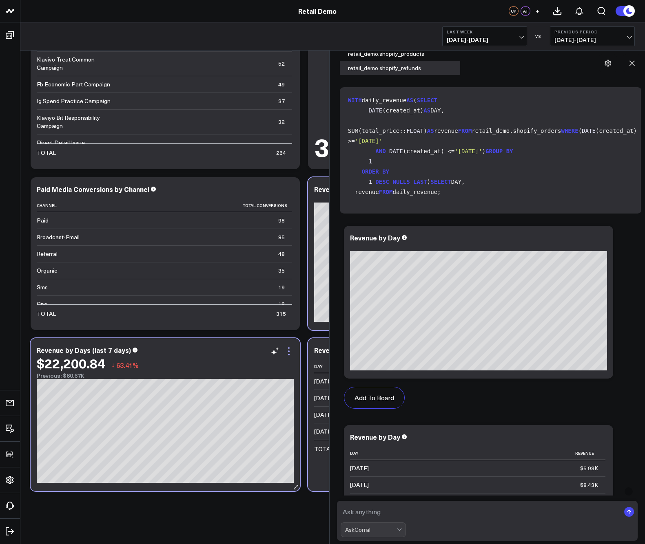
click at [289, 354] on icon at bounding box center [289, 352] width 10 height 10
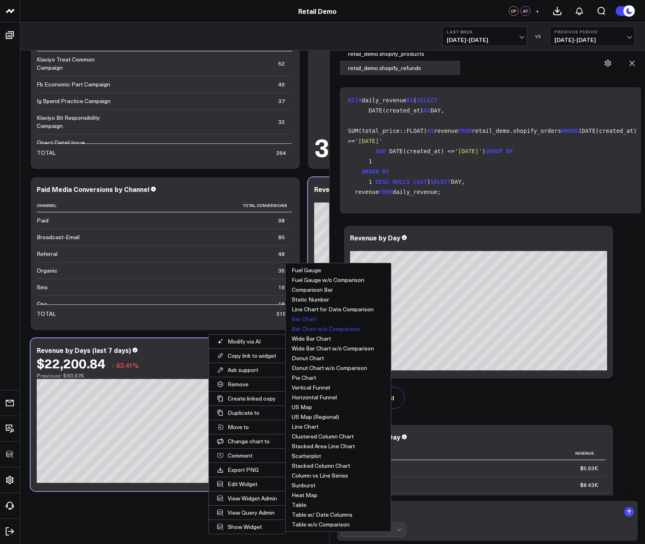
click at [304, 328] on button "Bar Chart w/o Comparison" at bounding box center [337, 329] width 105 height 10
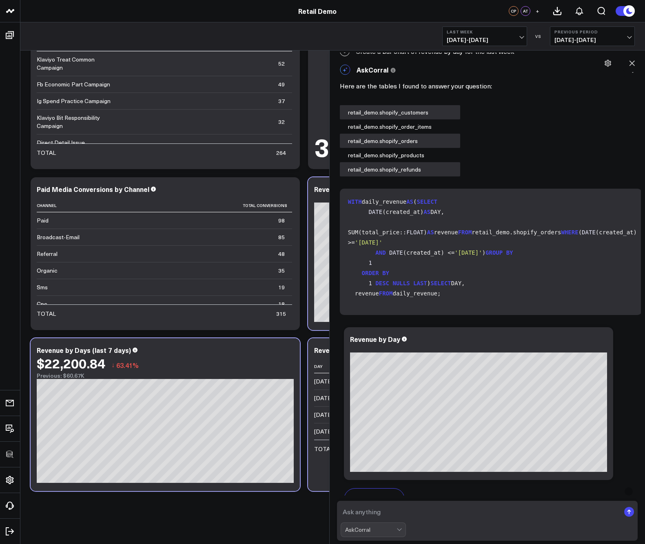
scroll to position [2175, 0]
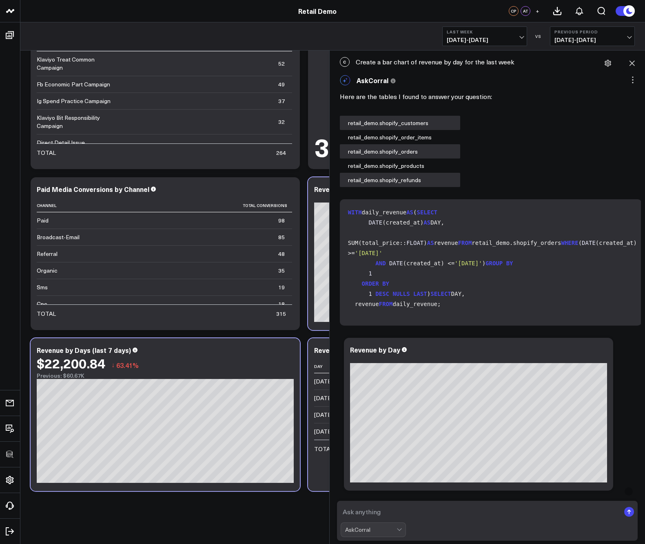
click at [481, 66] on div "C Create a bar chart of revenue by day for the last week" at bounding box center [486, 62] width 307 height 18
click at [481, 65] on div "C Create a bar chart of revenue by day for the last week" at bounding box center [486, 62] width 307 height 18
copy div "Create a bar chart of revenue by day for the last week"
click at [572, 37] on span "09/28/25 - 10/04/25" at bounding box center [592, 40] width 76 height 7
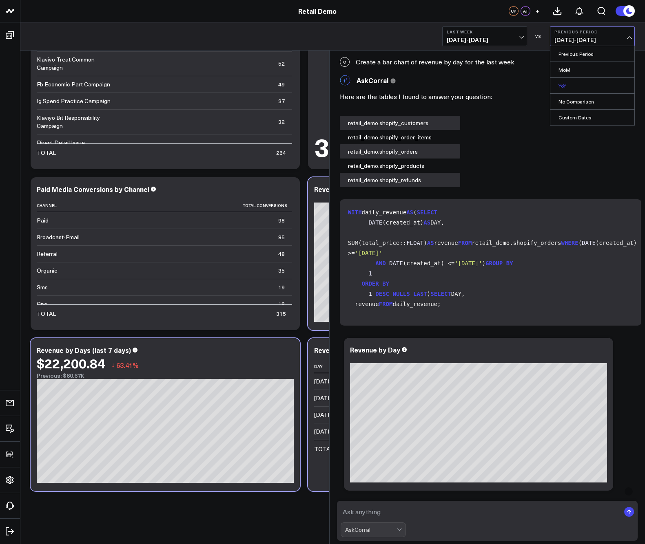
click at [565, 85] on link "YoY" at bounding box center [592, 85] width 84 height 15
click at [442, 63] on div "C Create a bar chart of revenue by day for the last week" at bounding box center [486, 62] width 307 height 18
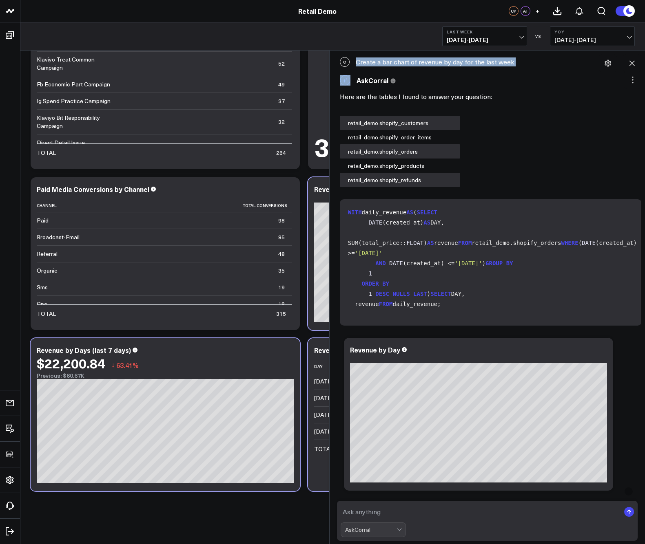
click at [442, 63] on div "C Create a bar chart of revenue by day for the last week" at bounding box center [486, 62] width 307 height 18
copy div "Create a bar chart of revenue by day for the last week"
click at [447, 513] on textarea at bounding box center [479, 512] width 279 height 15
paste textarea "Create a bar chart of revenue by day for the last week"
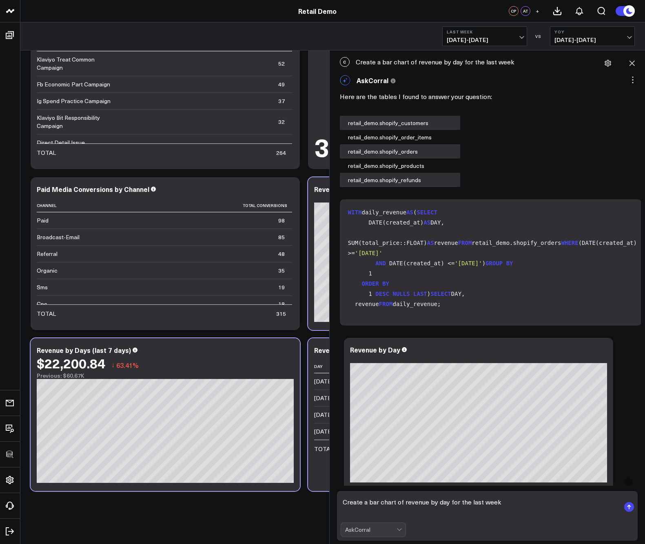
type textarea "Create a bar chart of revenue by day for the last week"
click at [585, 51] on div "C what's my Top Campaigns by Paid Media Spend AskCorral This feature is experim…" at bounding box center [486, 269] width 307 height 437
click at [585, 38] on span "10/05/24 - 10/11/24" at bounding box center [592, 40] width 76 height 7
click at [583, 52] on link "Previous Period" at bounding box center [592, 53] width 84 height 15
click at [527, 505] on textarea "Create a bar chart of revenue by day for the last week" at bounding box center [479, 507] width 279 height 24
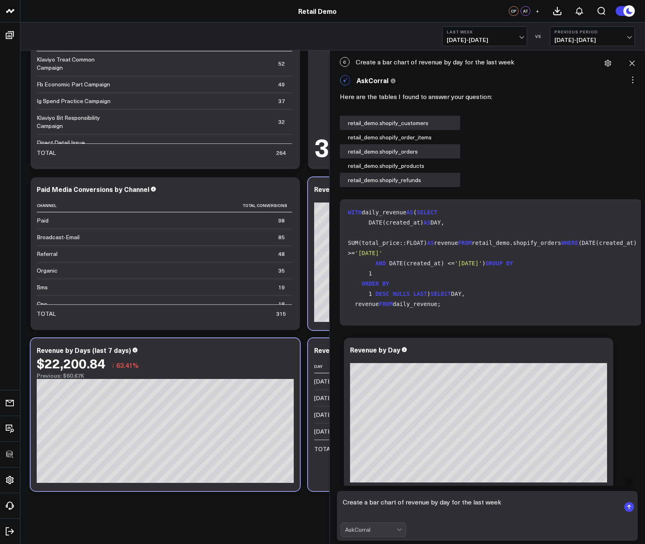
click at [507, 504] on textarea "Create a bar chart of revenue by day for the last week" at bounding box center [479, 507] width 279 height 24
click at [585, 81] on icon at bounding box center [632, 80] width 8 height 8
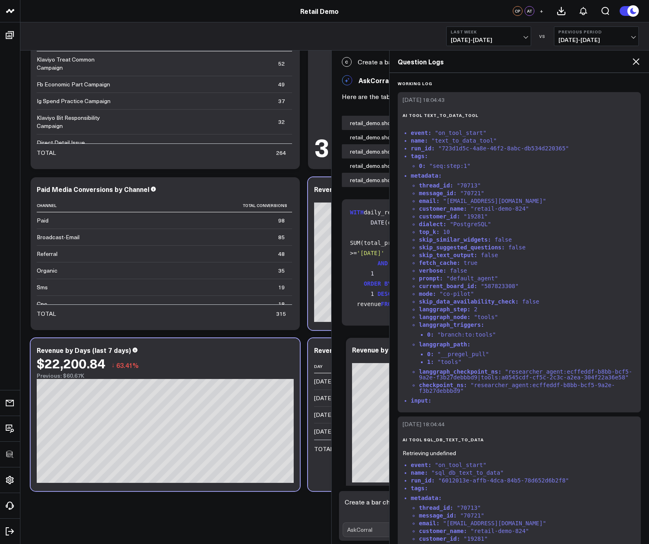
click at [585, 65] on icon at bounding box center [636, 62] width 10 height 10
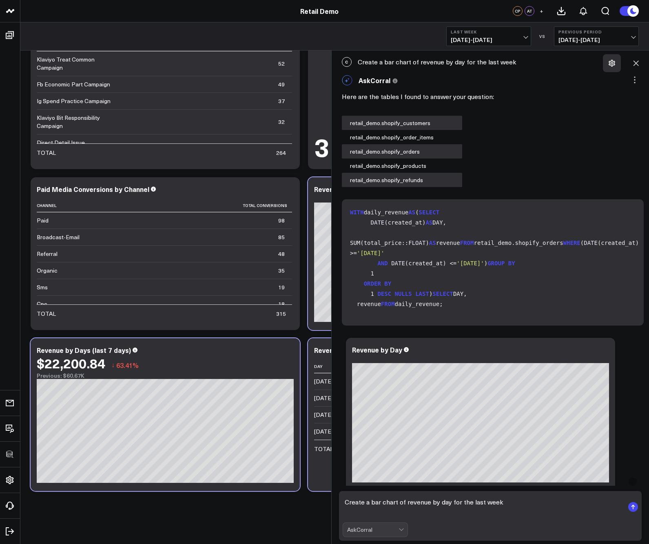
click at [585, 62] on icon at bounding box center [611, 63] width 7 height 7
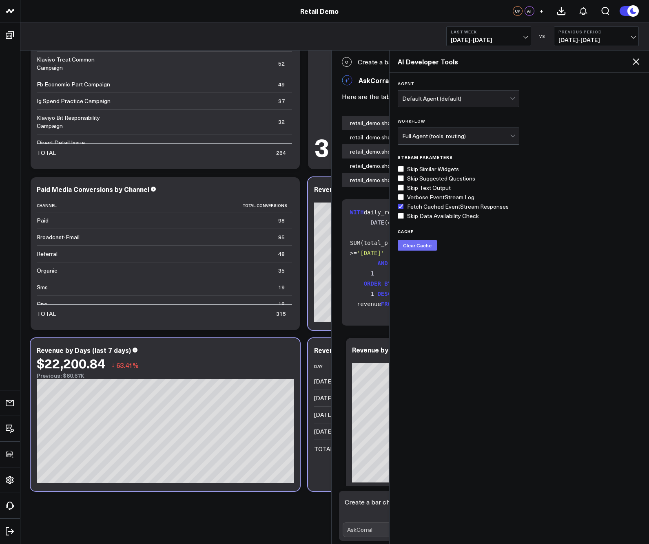
click at [415, 244] on link "Clear Cache" at bounding box center [417, 245] width 39 height 11
click at [585, 65] on icon at bounding box center [636, 62] width 10 height 10
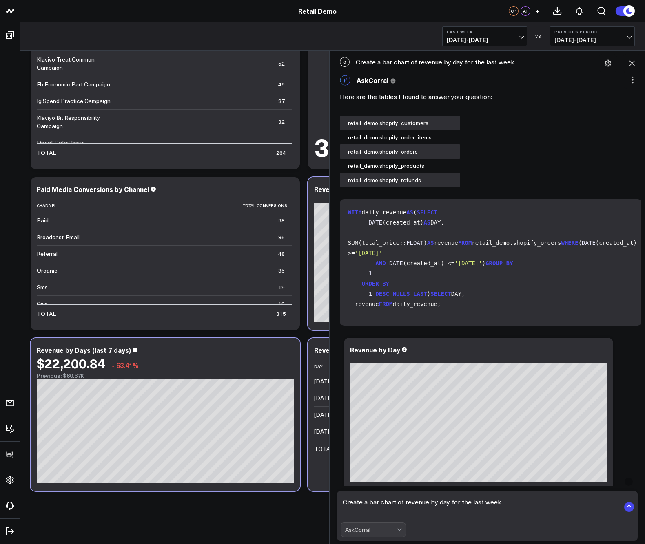
click at [413, 503] on textarea "Create a bar chart of revenue by day for the last week" at bounding box center [479, 507] width 279 height 24
click at [585, 43] on span "09/28/25 - 10/04/25" at bounding box center [592, 40] width 76 height 7
click at [560, 86] on link "YoY" at bounding box center [592, 85] width 84 height 15
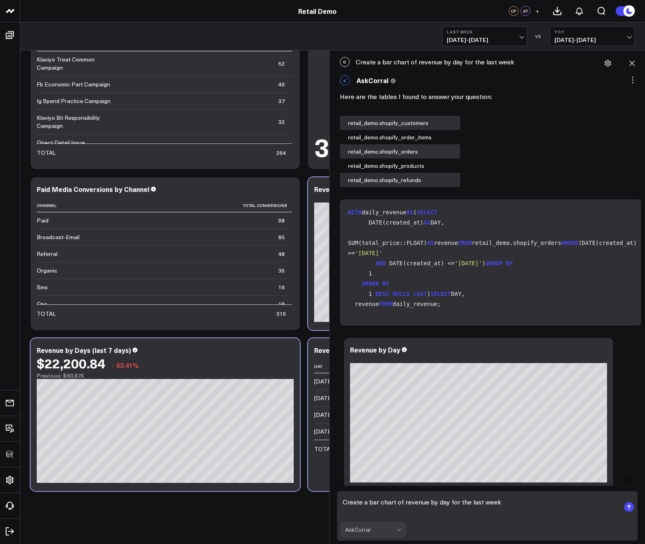
click at [585, 38] on span "10/05/24 - 10/11/24" at bounding box center [592, 40] width 76 height 7
click at [407, 45] on div "Paid Media QA board Last Week 10/05/25 - 10/11/25 VS YoY 10/05/24 - 10/11/24" at bounding box center [332, 36] width 624 height 28
click at [454, 508] on textarea "Create a bar chart of revenue by day for the last week" at bounding box center [479, 507] width 279 height 24
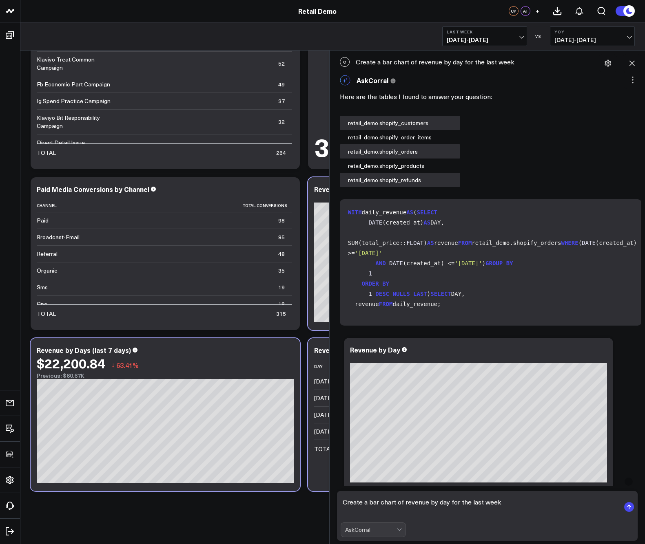
click at [453, 505] on textarea "Create a bar chart of revenue by day for the last week" at bounding box center [479, 507] width 279 height 24
click at [585, 506] on rect "submit" at bounding box center [629, 507] width 10 height 10
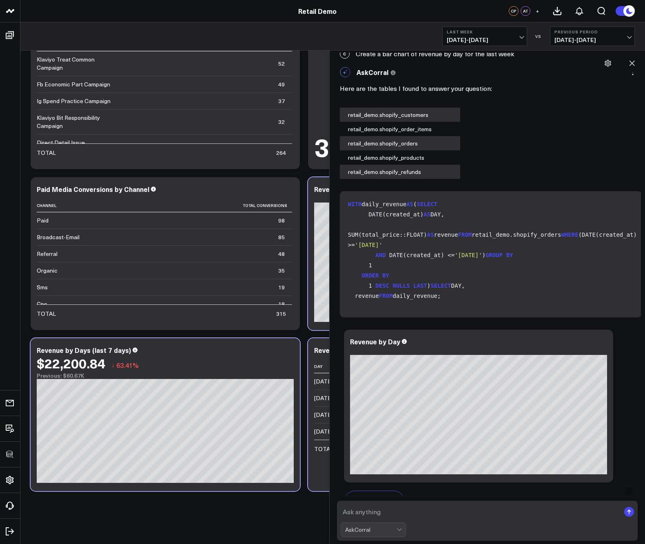
scroll to position [3202, 0]
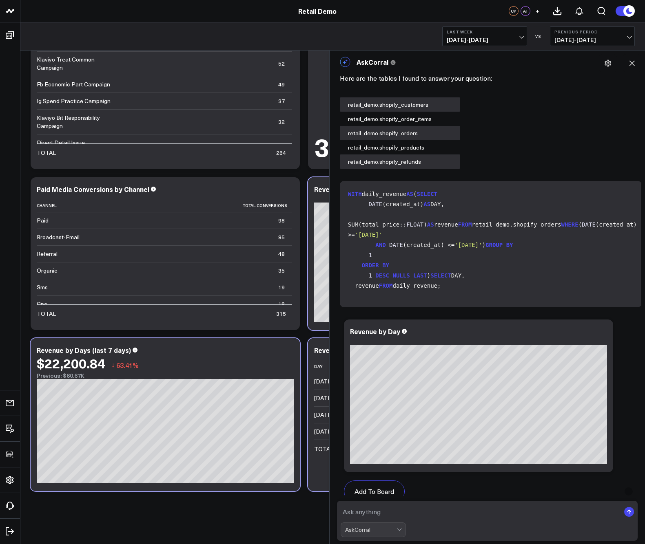
click at [431, 44] on div "Paid Media QA board Last Week 10/05/25 - 10/11/25 VS Previous Period 09/28/25 -…" at bounding box center [332, 36] width 624 height 28
click at [477, 37] on span "10/05/25 - 10/11/25" at bounding box center [484, 40] width 76 height 7
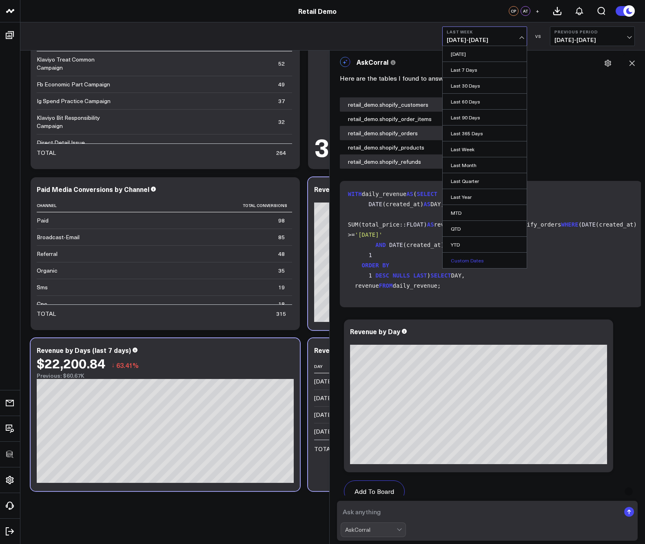
click at [470, 263] on link "Custom Dates" at bounding box center [484, 260] width 84 height 15
select select "9"
select select "2025"
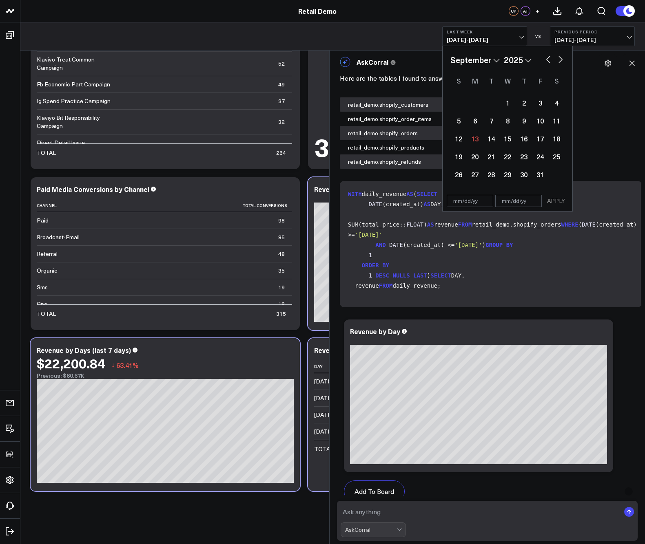
select select "8"
select select "2025"
click at [477, 105] on div "1" at bounding box center [474, 103] width 16 height 16
type input "09/01/25"
select select "8"
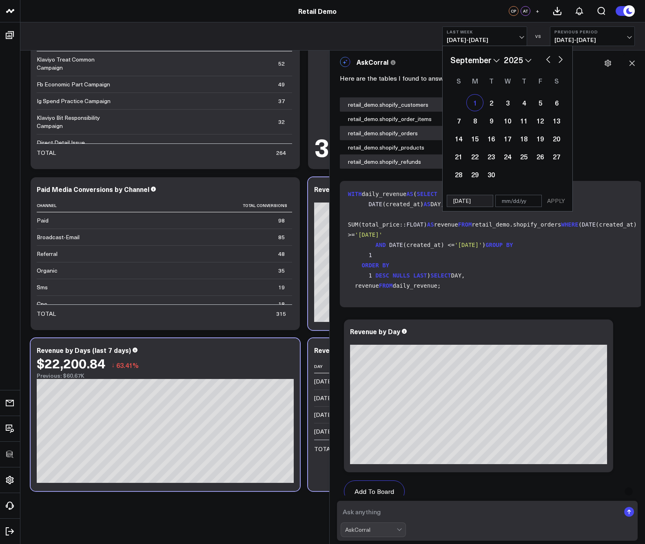
select select "2025"
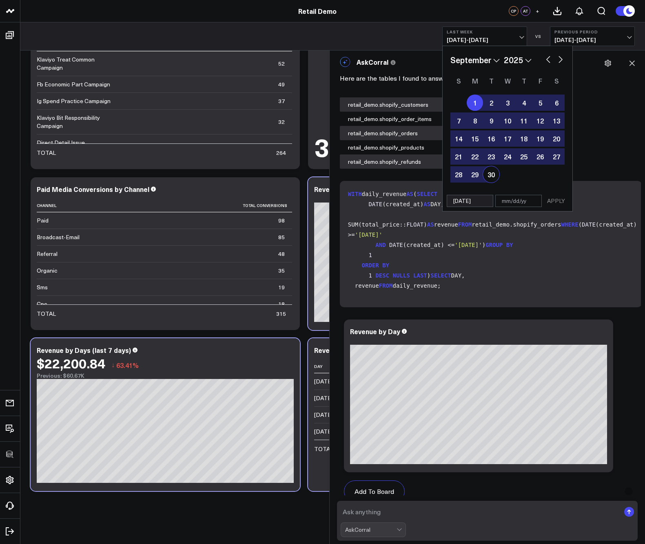
click at [494, 176] on div "30" at bounding box center [491, 174] width 16 height 16
type input "09/30/25"
select select "8"
select select "2025"
click at [556, 203] on button "APPLY" at bounding box center [555, 201] width 24 height 12
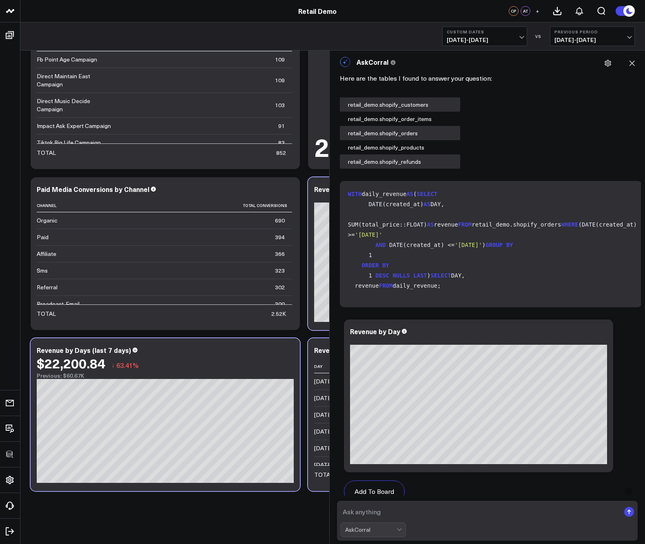
click at [585, 37] on span "08/02/25 - 08/31/25" at bounding box center [592, 40] width 76 height 7
click at [574, 119] on link "Custom Dates" at bounding box center [592, 117] width 84 height 15
select select "9"
select select "2025"
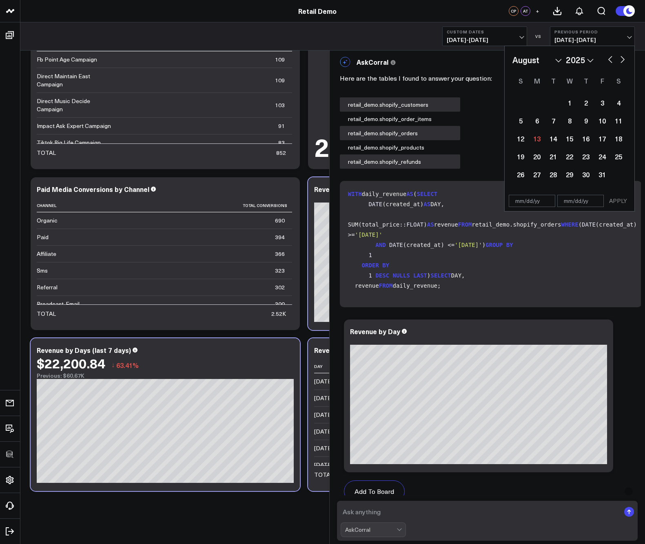
select select "7"
select select "2025"
click at [585, 106] on div "1" at bounding box center [602, 103] width 16 height 16
type input "08/01/25"
select select "7"
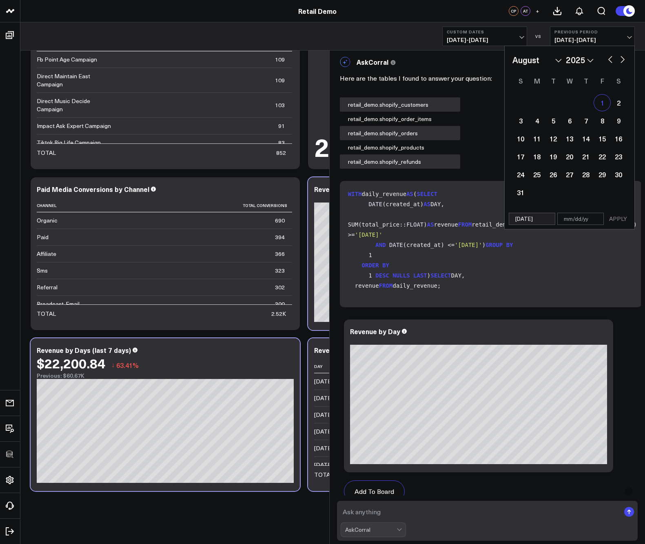
select select "2025"
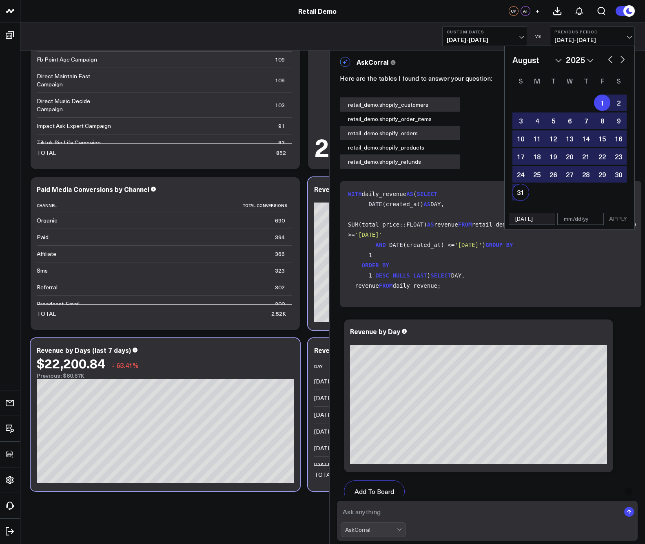
click at [523, 193] on div "31" at bounding box center [520, 192] width 16 height 16
type input "08/31/25"
select select "7"
select select "2025"
click at [585, 222] on button "APPLY" at bounding box center [617, 219] width 24 height 12
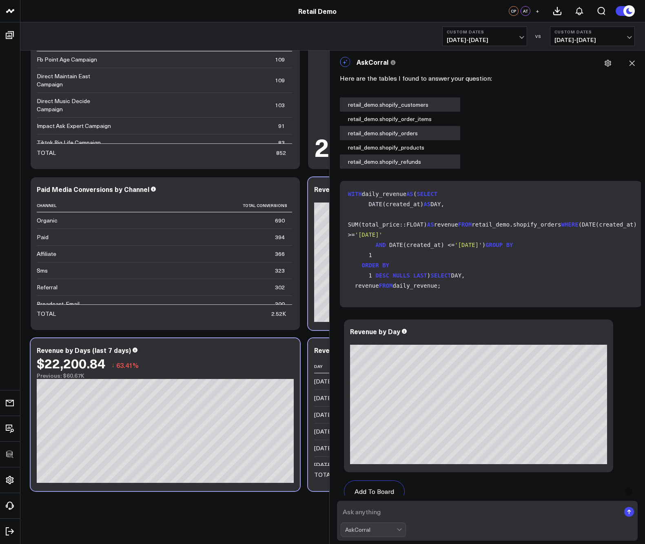
click at [425, 510] on textarea at bounding box center [479, 512] width 279 height 15
paste textarea "Create a chart of revenue by day for September."
type textarea "Create a chart of revenue by day for September."
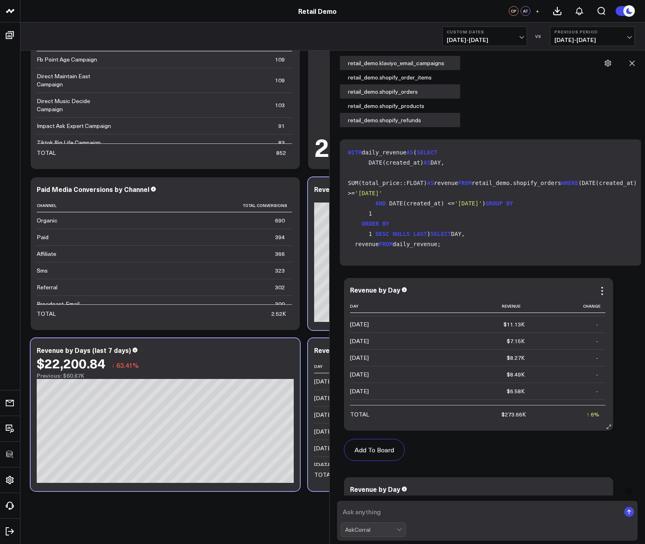
scroll to position [149, 0]
click at [387, 450] on button "Add To Board" at bounding box center [374, 450] width 61 height 22
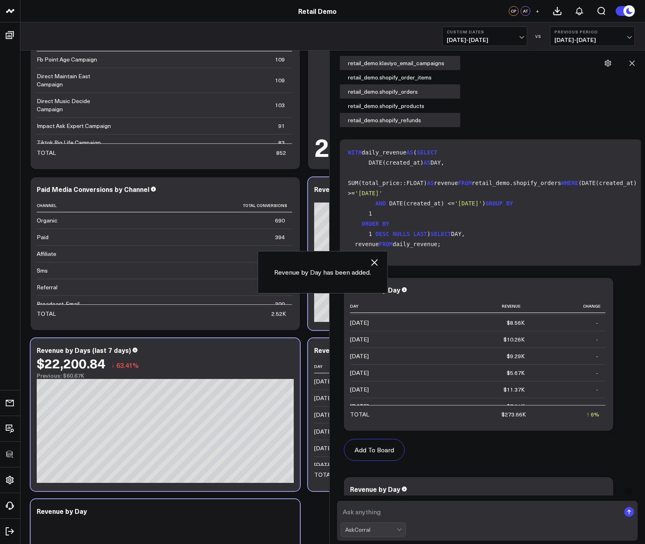
scroll to position [1655, 0]
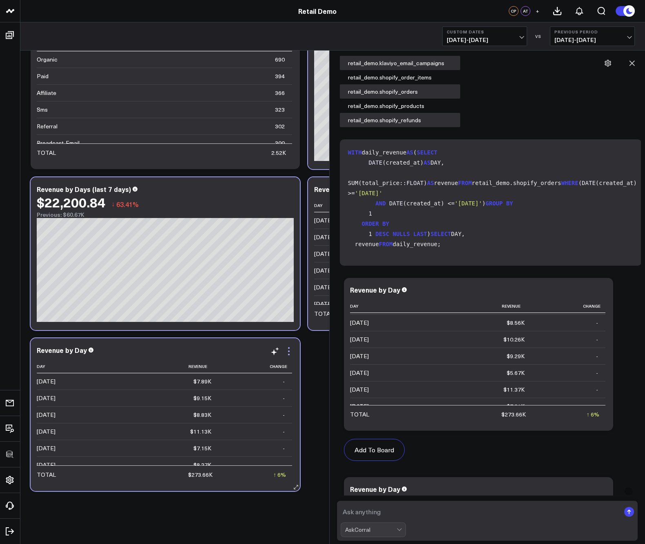
click at [289, 356] on icon at bounding box center [289, 355] width 2 height 2
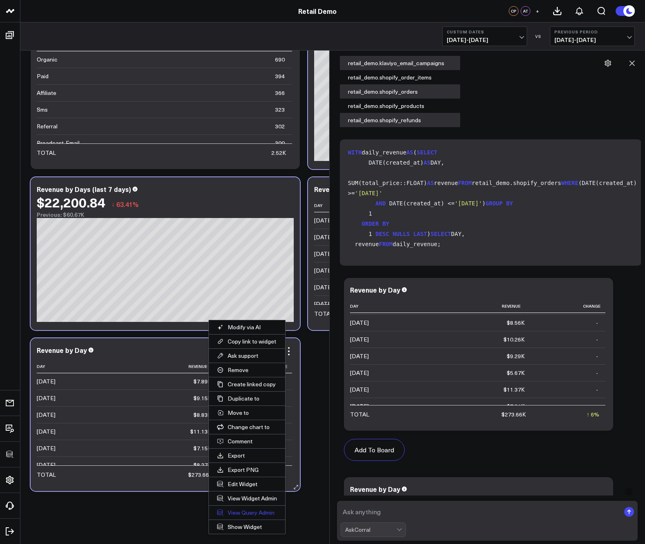
click at [247, 511] on link "View Query Admin" at bounding box center [247, 513] width 76 height 14
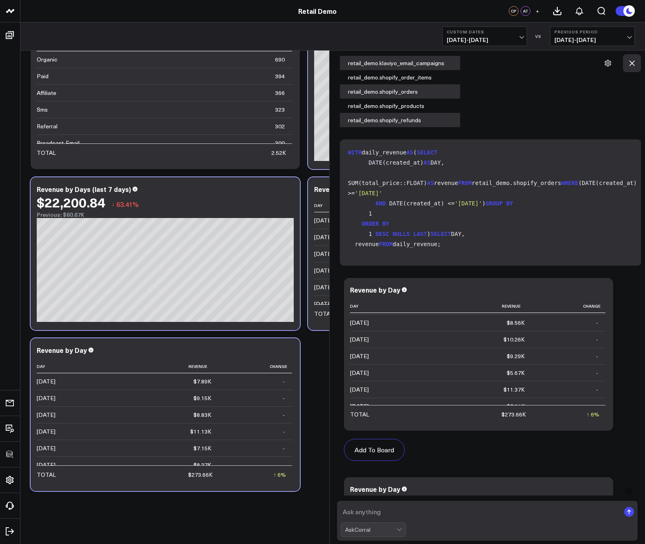
click at [585, 65] on icon at bounding box center [631, 63] width 8 height 8
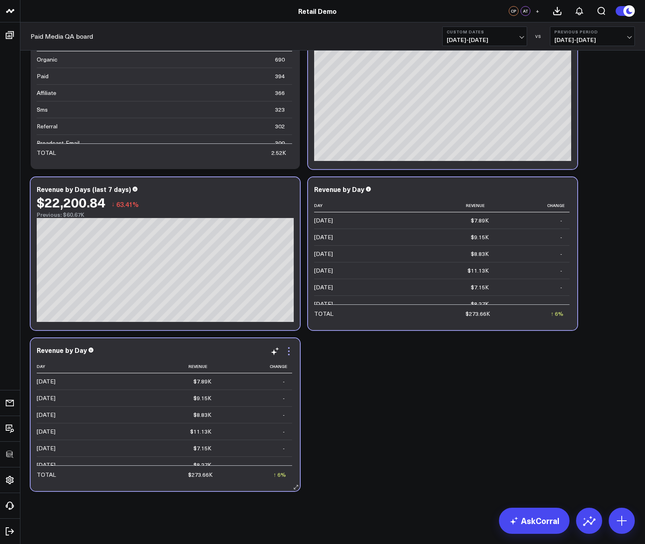
click at [289, 355] on icon at bounding box center [289, 355] width 2 height 2
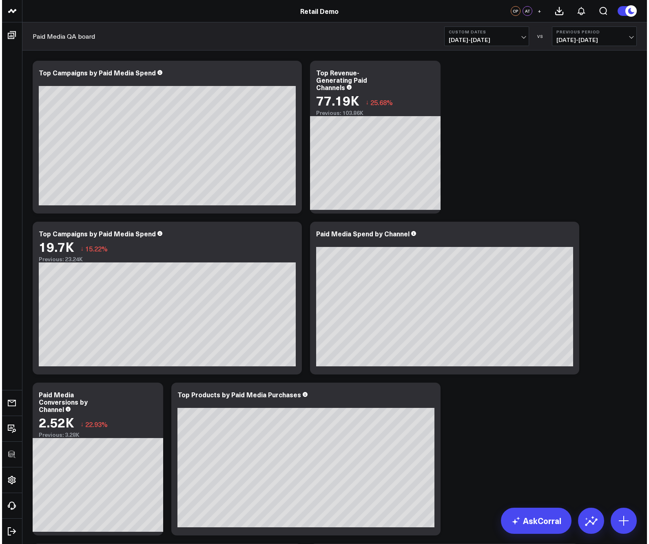
scroll to position [1655, 0]
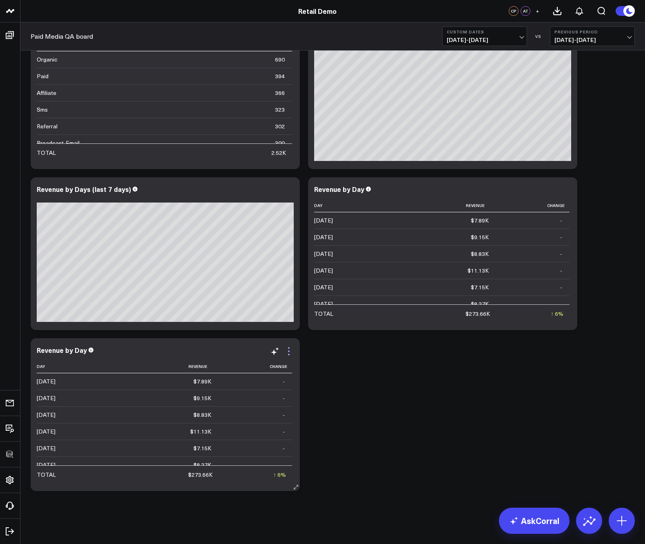
click at [289, 349] on icon at bounding box center [289, 348] width 2 height 2
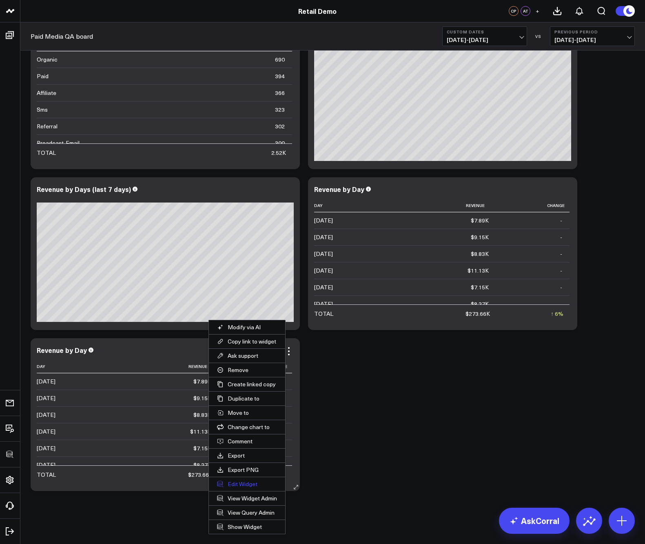
click at [243, 487] on button "Edit Widget" at bounding box center [247, 484] width 76 height 14
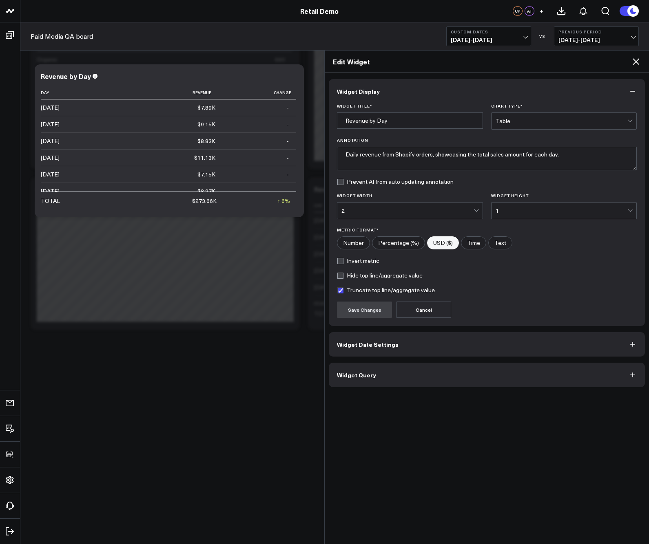
click at [408, 347] on button "Widget Date Settings" at bounding box center [487, 344] width 316 height 24
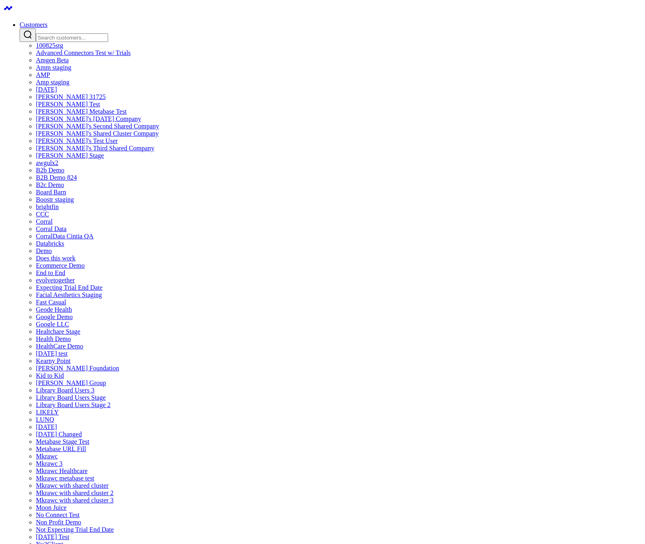
click at [108, 33] on input "Search customers input" at bounding box center [72, 37] width 72 height 9
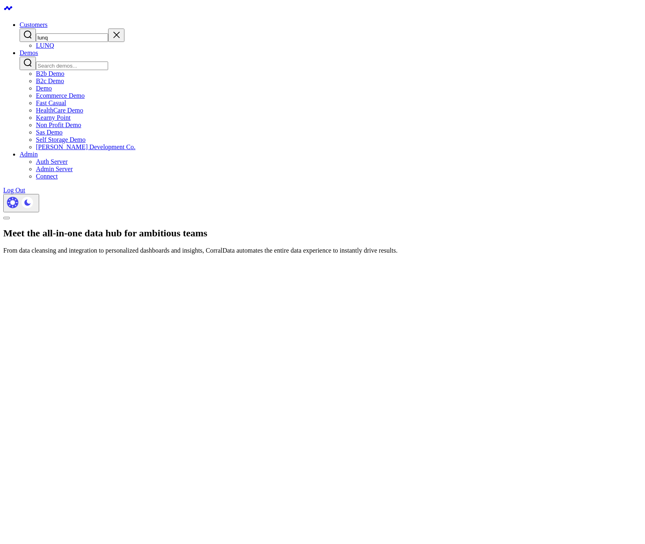
type input "lunq"
click at [54, 49] on link "LUNQ" at bounding box center [45, 45] width 18 height 7
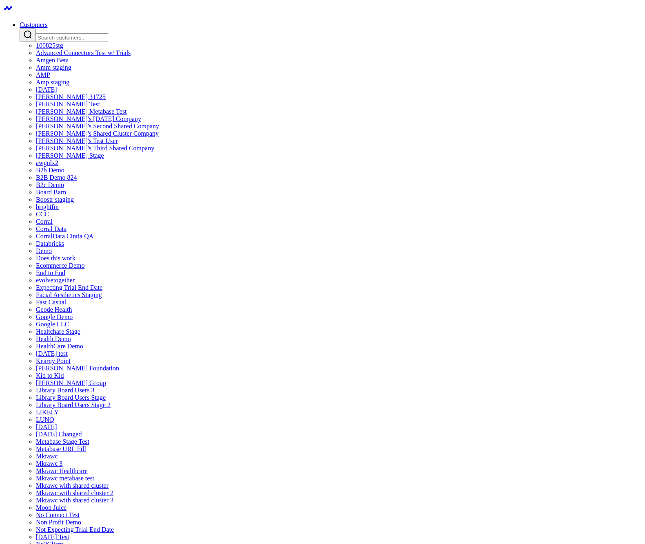
click at [108, 33] on input "Search customers input" at bounding box center [72, 37] width 72 height 9
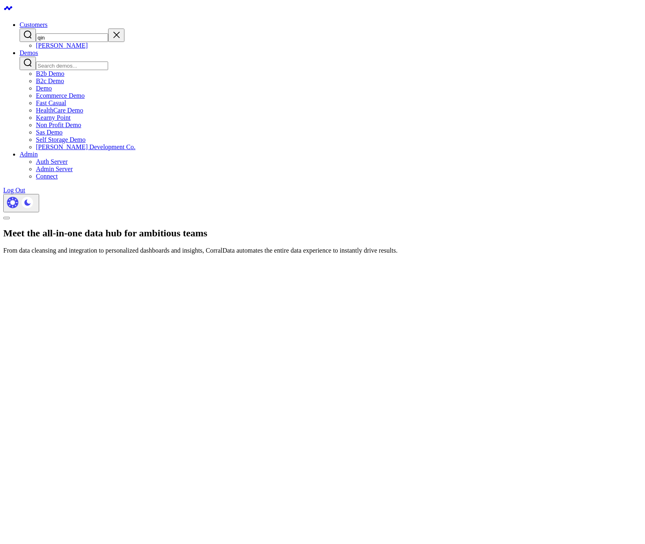
type input "qin"
click at [88, 49] on link "[PERSON_NAME]" at bounding box center [62, 45] width 52 height 7
